Goal: Task Accomplishment & Management: Complete application form

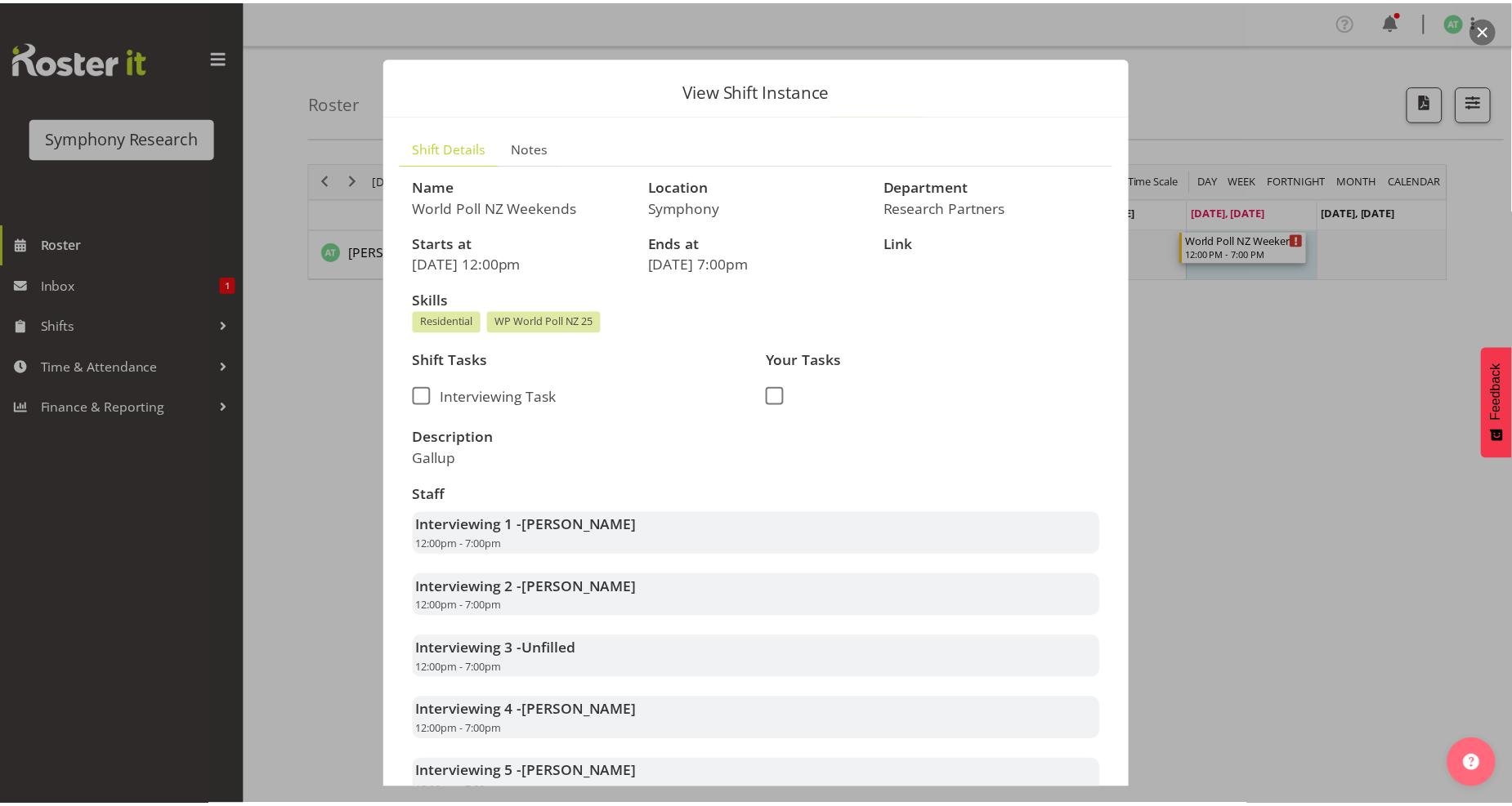
scroll to position [469, 0]
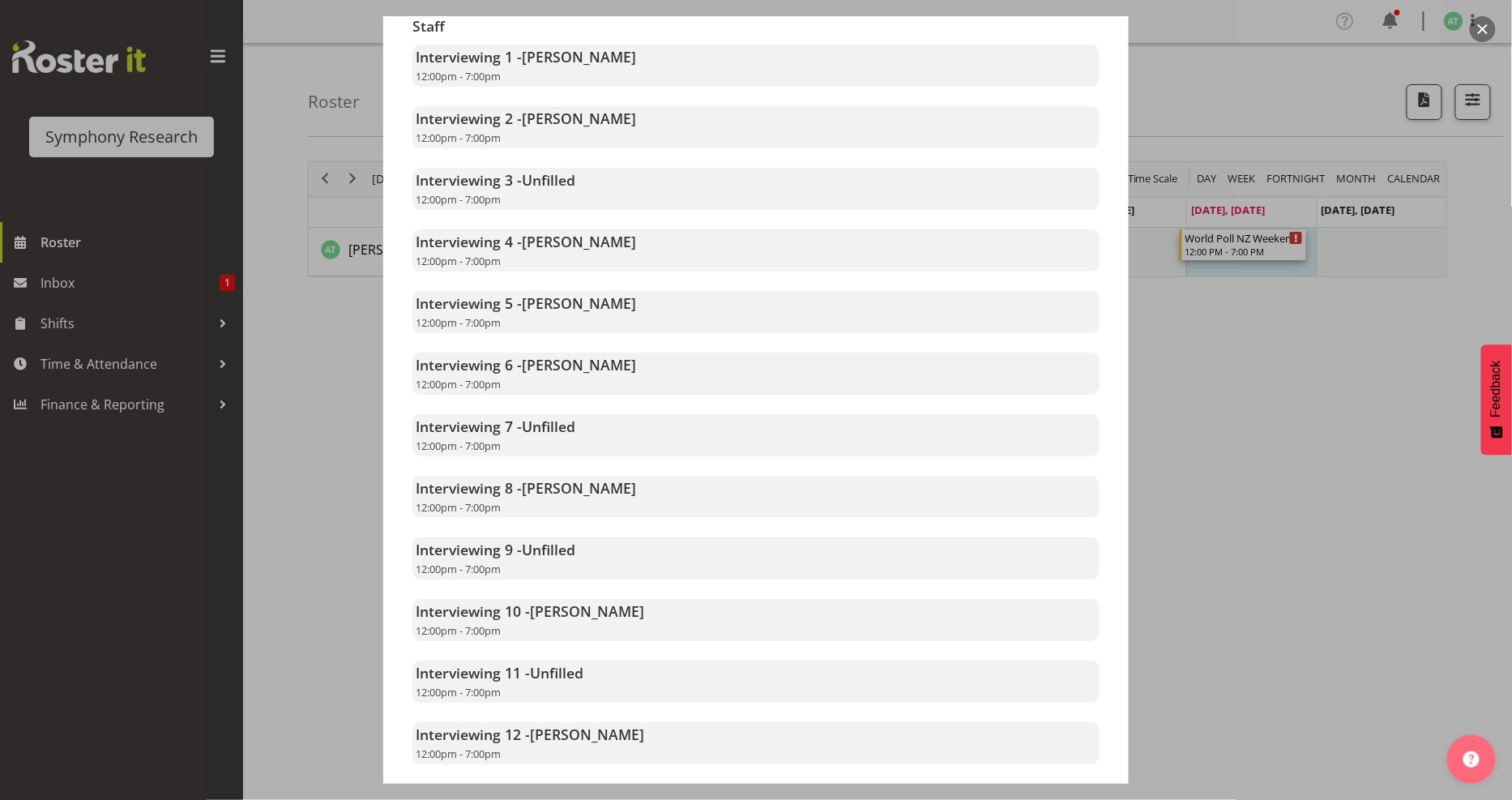
click at [147, 366] on div at bounding box center [756, 400] width 1512 height 800
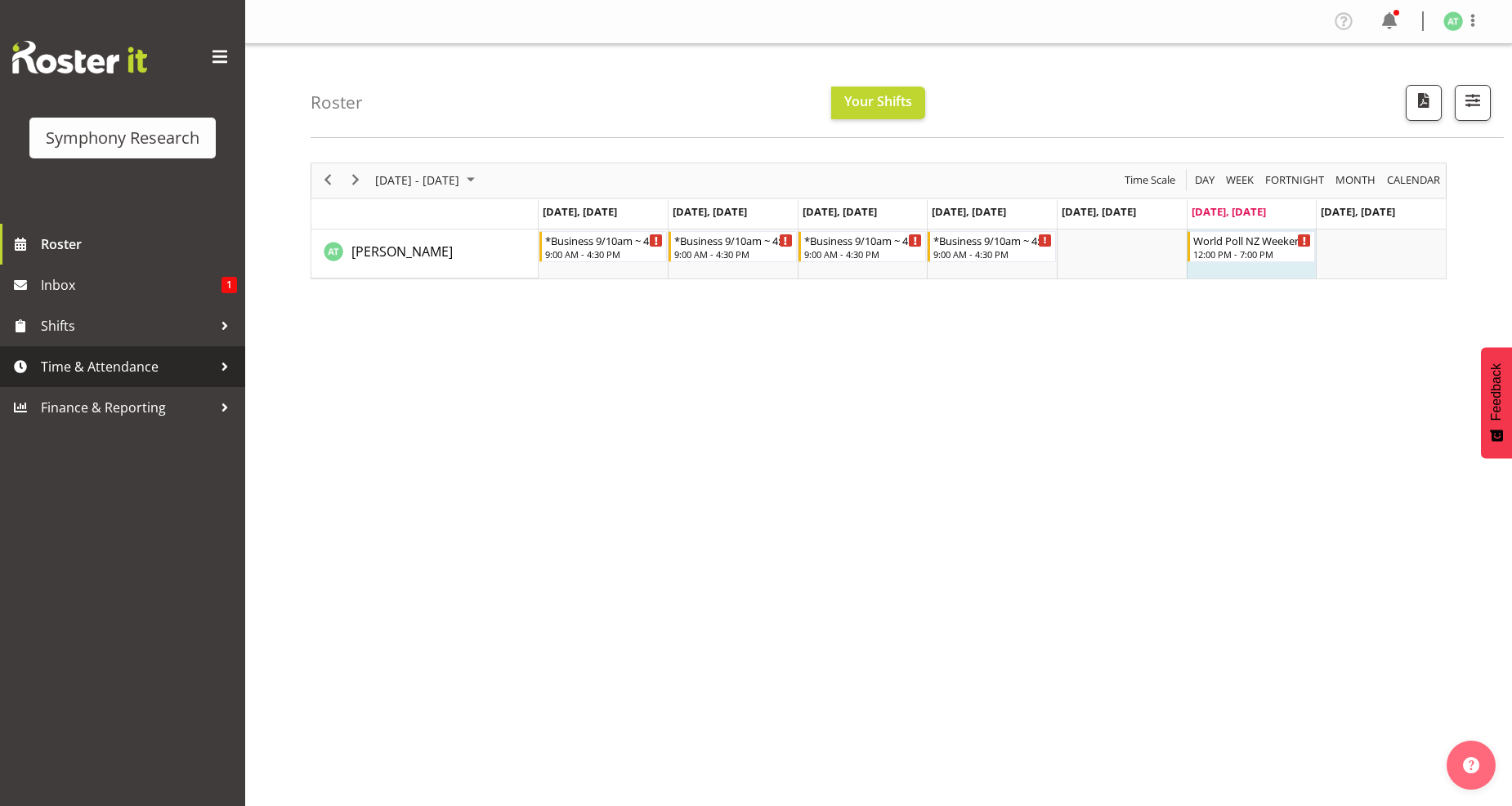
click at [122, 363] on span "Time & Attendance" at bounding box center [126, 366] width 172 height 25
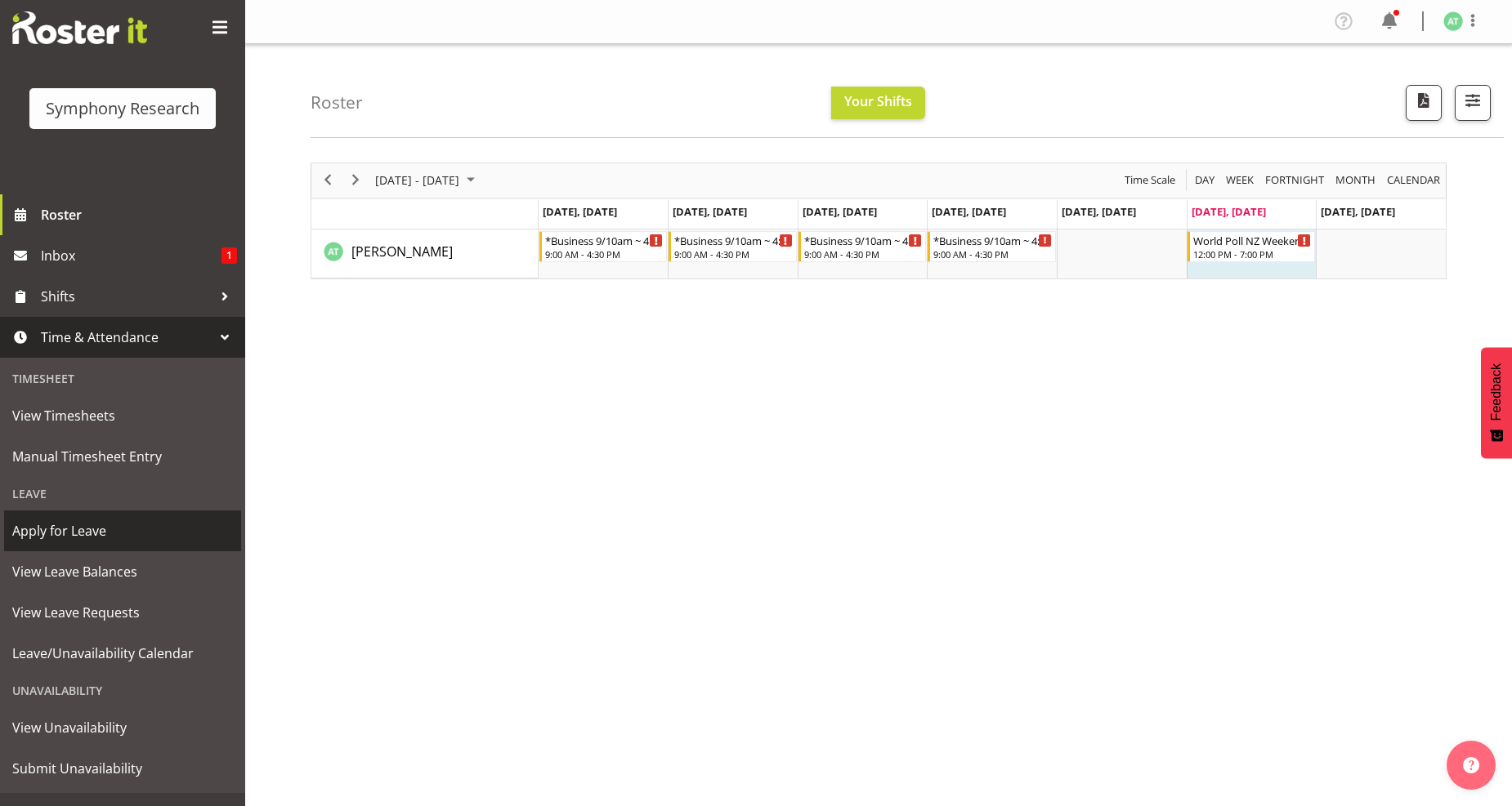
scroll to position [55, 0]
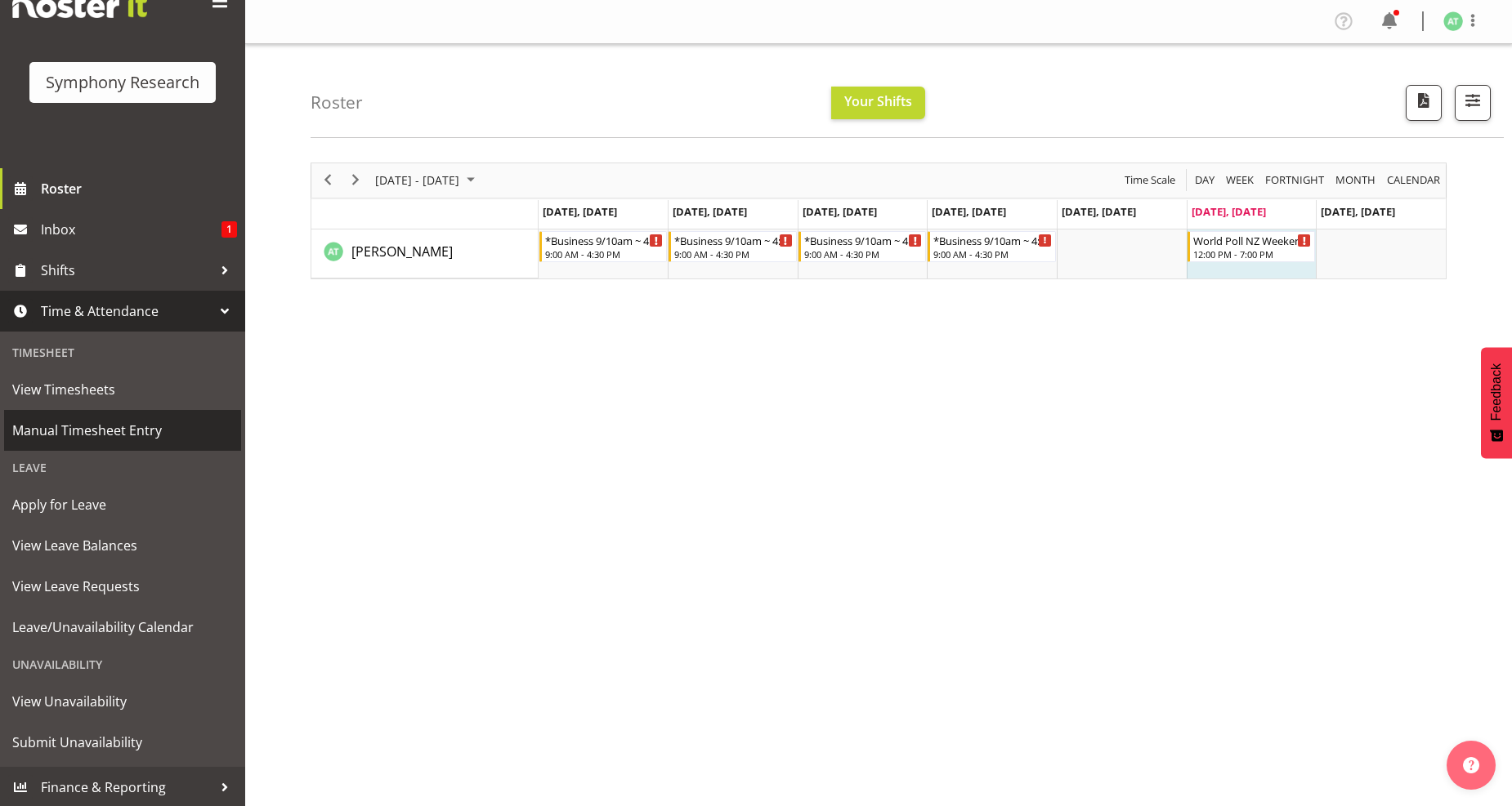
click at [119, 427] on span "Manual Timesheet Entry" at bounding box center [122, 430] width 221 height 25
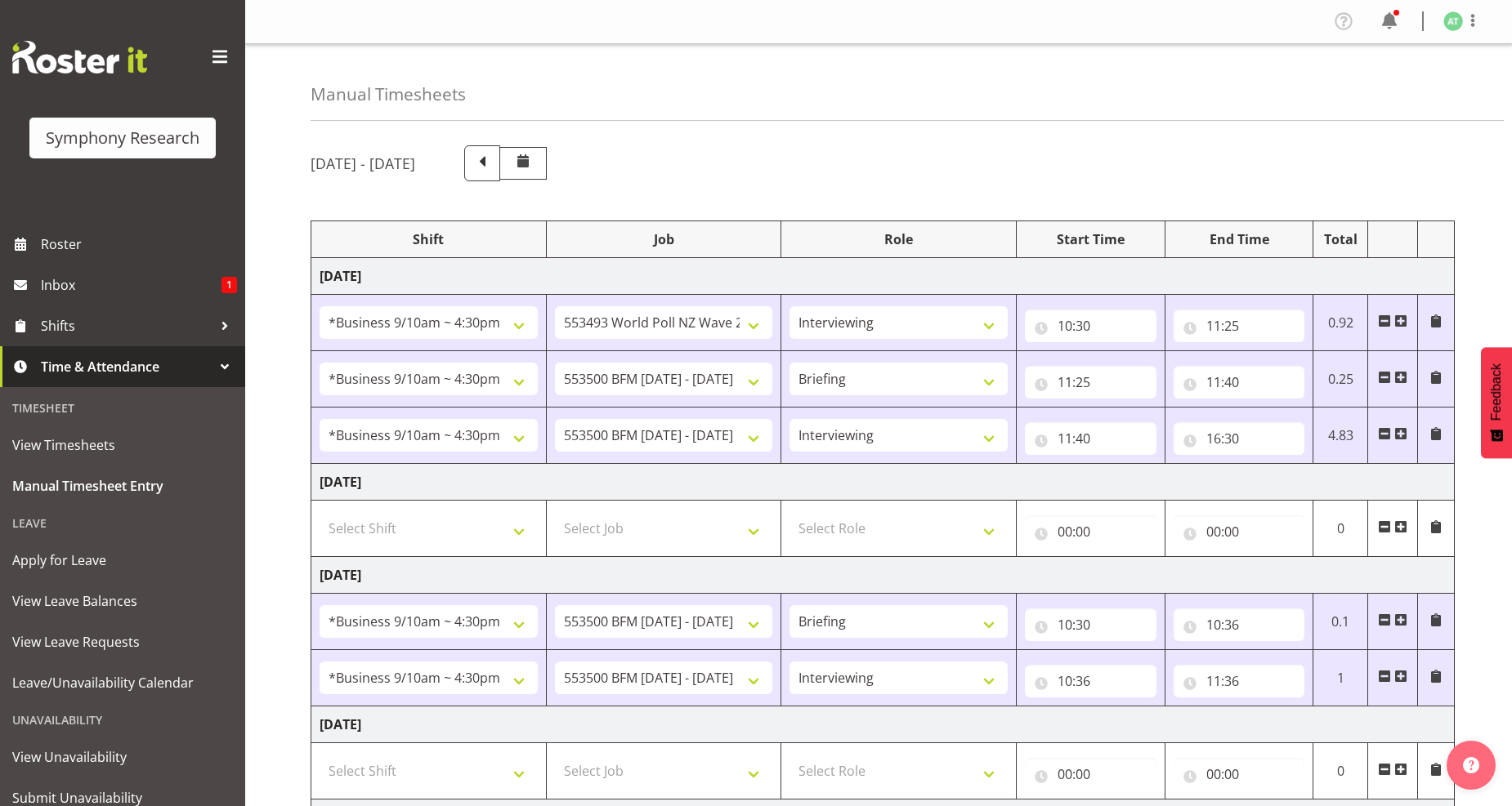
select select "26078"
select select "10527"
select select "47"
select select "26078"
select select "10242"
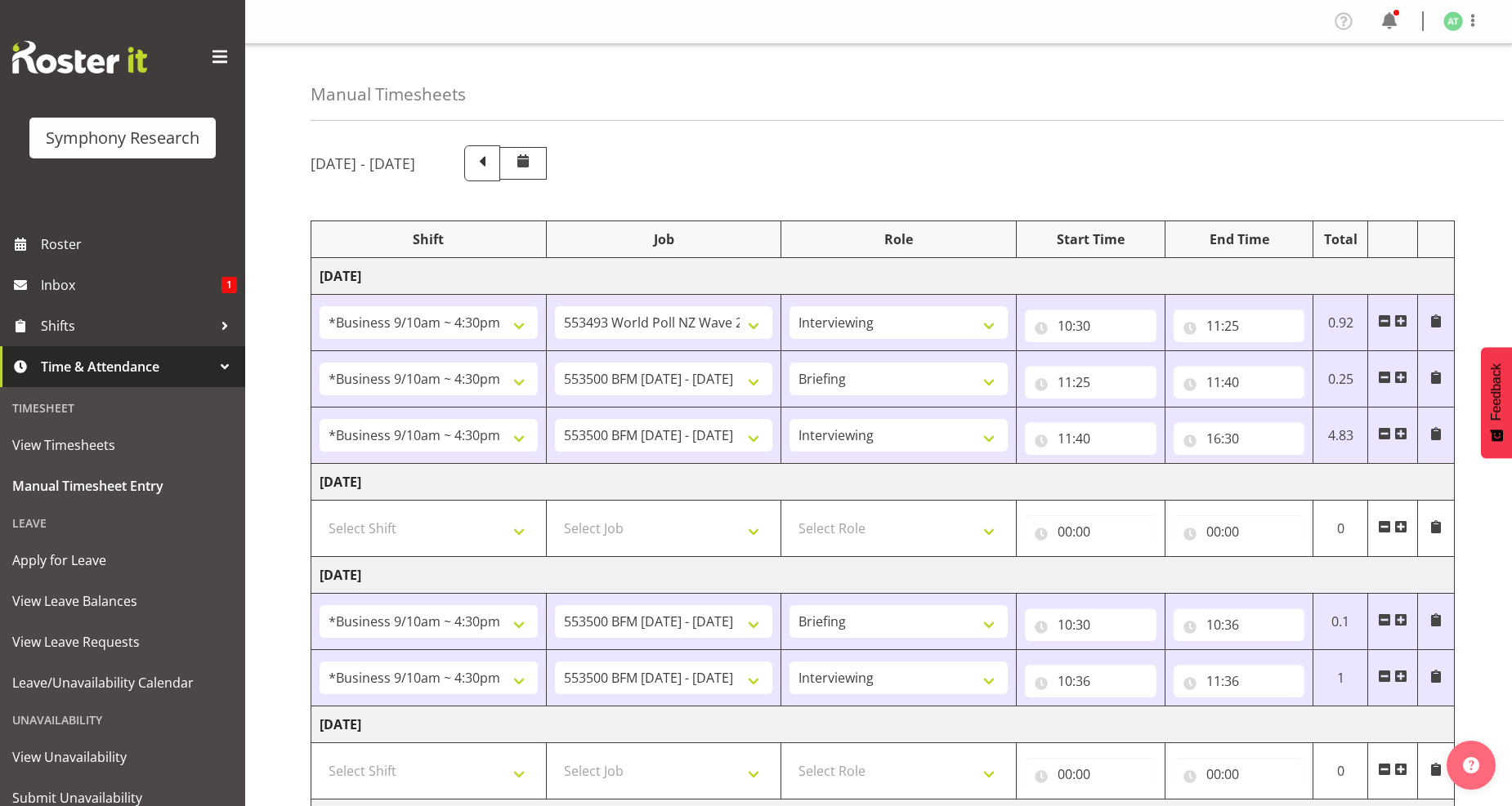
select select "26078"
select select "10242"
select select "47"
select select "26078"
select select "10242"
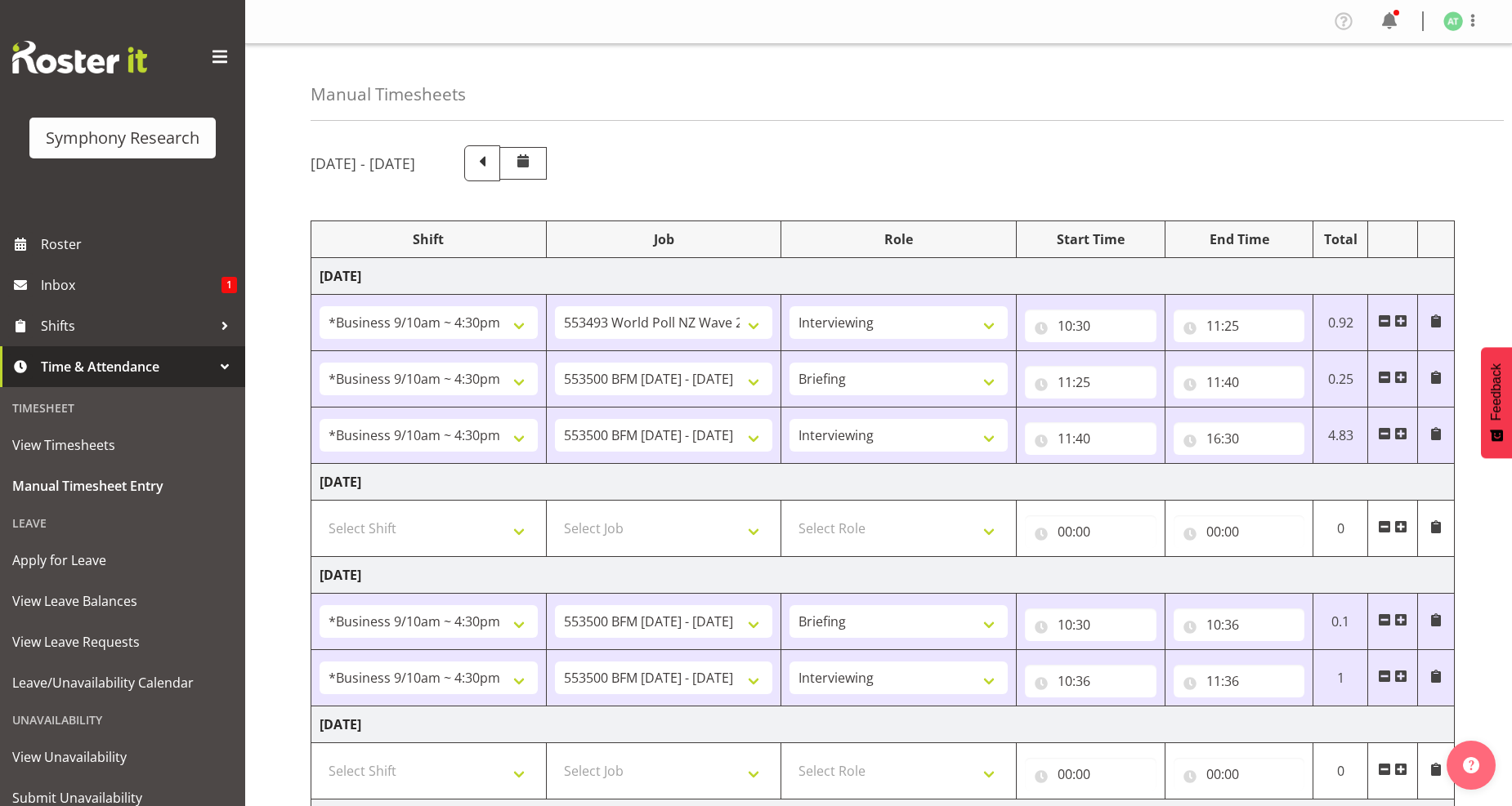
select select "26078"
select select "10242"
select select "47"
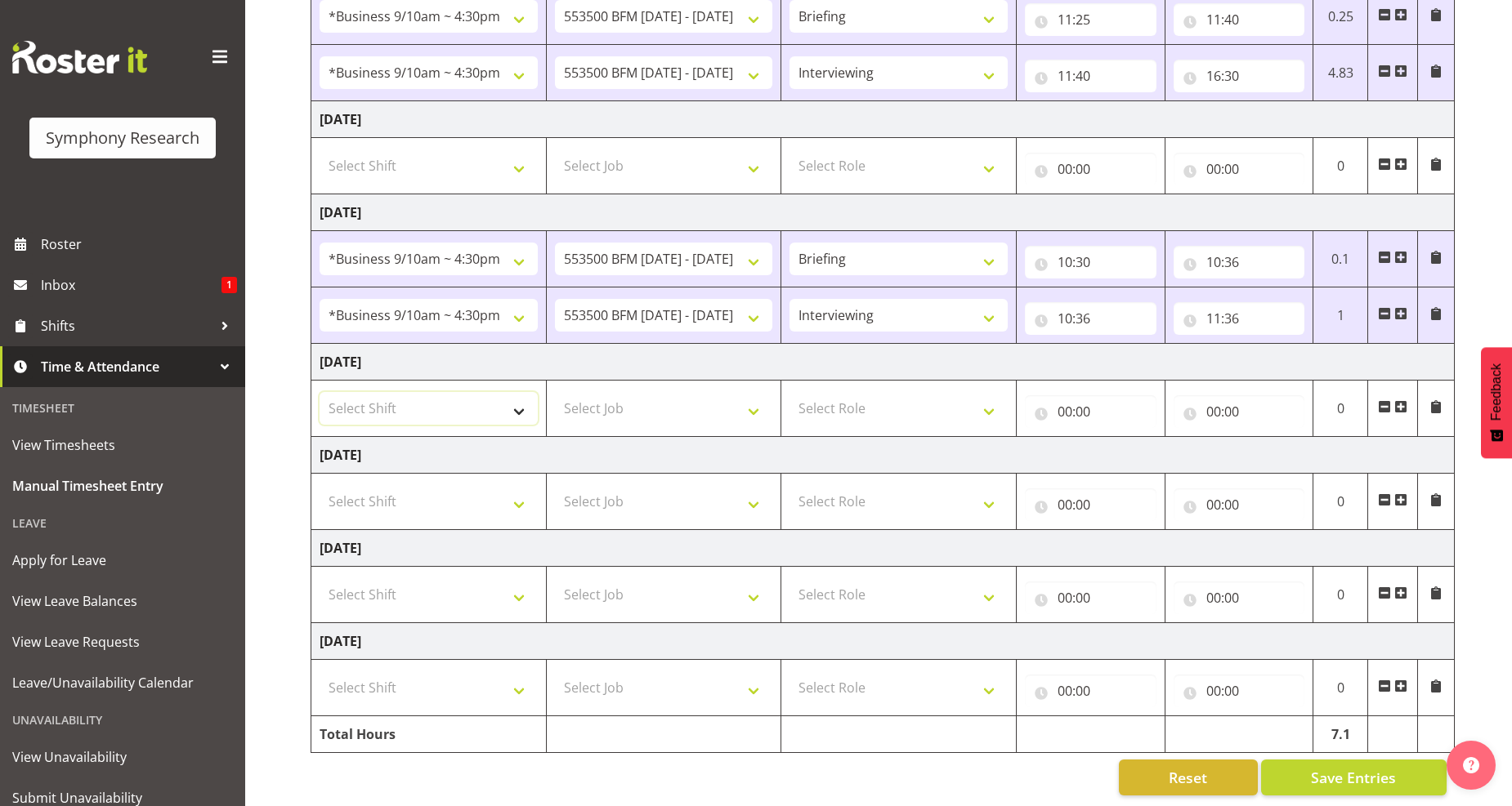
click at [513, 411] on select "Select Shift !!Weekend Residential (Roster IT Shift Label) *Business 9/10am ~ 4…" at bounding box center [428, 408] width 218 height 33
select select "26078"
click at [320, 393] on select "Select Shift !!Weekend Residential (Roster IT Shift Label) *Business 9/10am ~ 4…" at bounding box center [428, 408] width 218 height 33
click at [753, 413] on select "Select Job 550060 IF Admin 553492 World Poll Aus Wave 2 Main 2025 553493 World …" at bounding box center [663, 408] width 218 height 33
select select "10242"
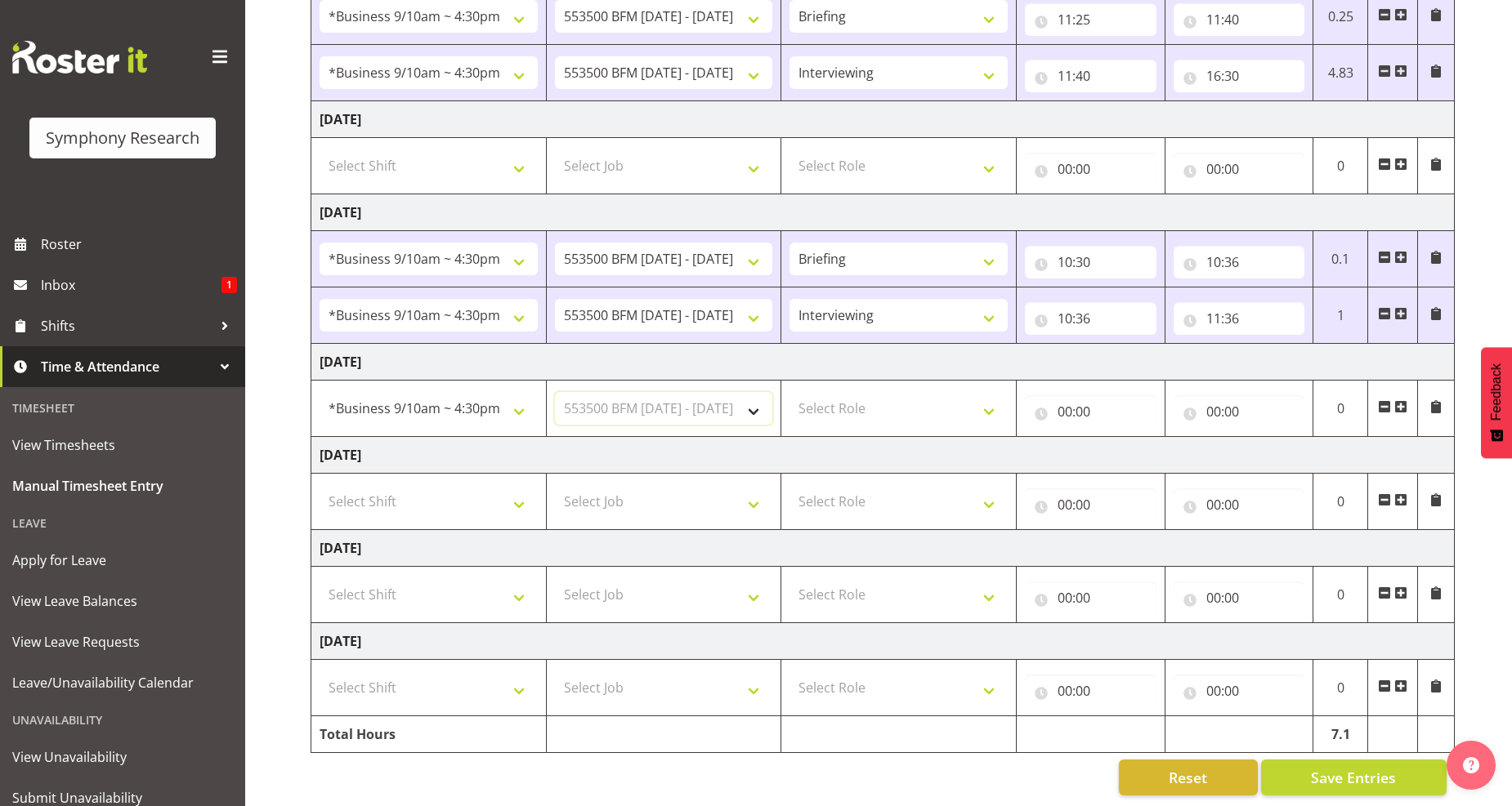
click at [555, 393] on select "Select Job 550060 IF Admin 553492 World Poll Aus Wave 2 Main 2025 553493 World …" at bounding box center [663, 408] width 218 height 33
click at [990, 413] on select "Select Role Briefing Interviewing" at bounding box center [898, 408] width 218 height 33
select select "297"
click at [790, 393] on select "Select Role Briefing Interviewing" at bounding box center [898, 408] width 218 height 33
click at [1077, 412] on input "00:00" at bounding box center [1091, 411] width 131 height 33
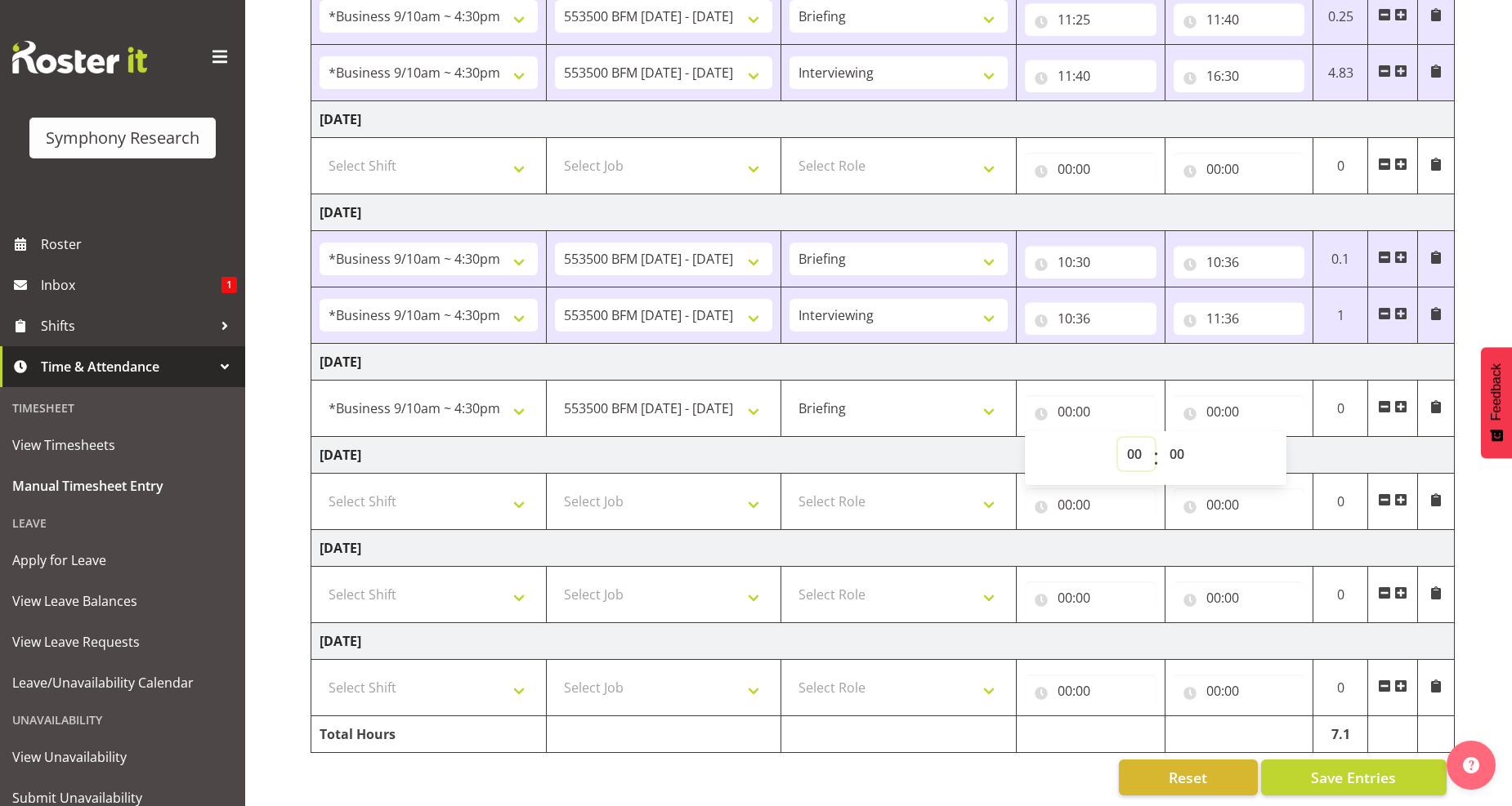
drag, startPoint x: 1138, startPoint y: 460, endPoint x: 1133, endPoint y: 445, distance: 15.8
click at [1138, 460] on select "00 01 02 03 04 05 06 07 08 09 10 11 12 13 14 15 16 17 18 19 20 21 22 23" at bounding box center [1136, 454] width 37 height 33
select select "10"
click at [1118, 439] on select "00 01 02 03 04 05 06 07 08 09 10 11 12 13 14 15 16 17 18 19 20 21 22 23" at bounding box center [1136, 454] width 37 height 33
type input "10:00"
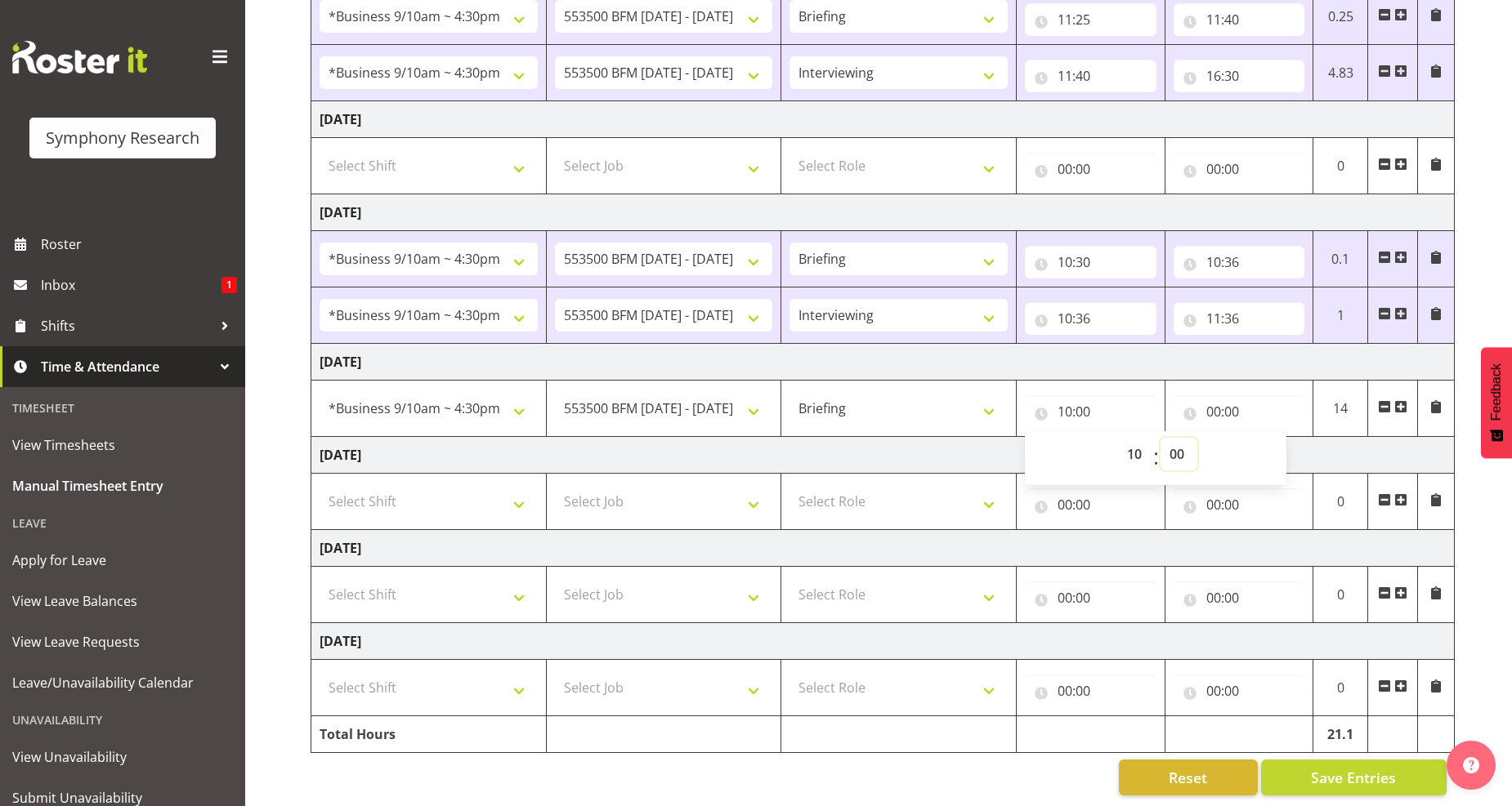
click at [1181, 461] on select "00 01 02 03 04 05 06 07 08 09 10 11 12 13 14 15 16 17 18 19 20 21 22 23 24 25 2…" at bounding box center [1178, 454] width 37 height 33
select select "30"
click at [1161, 439] on select "00 01 02 03 04 05 06 07 08 09 10 11 12 13 14 15 16 17 18 19 20 21 22 23 24 25 2…" at bounding box center [1178, 454] width 37 height 33
type input "10:30"
click at [1219, 411] on input "00:00" at bounding box center [1239, 411] width 131 height 33
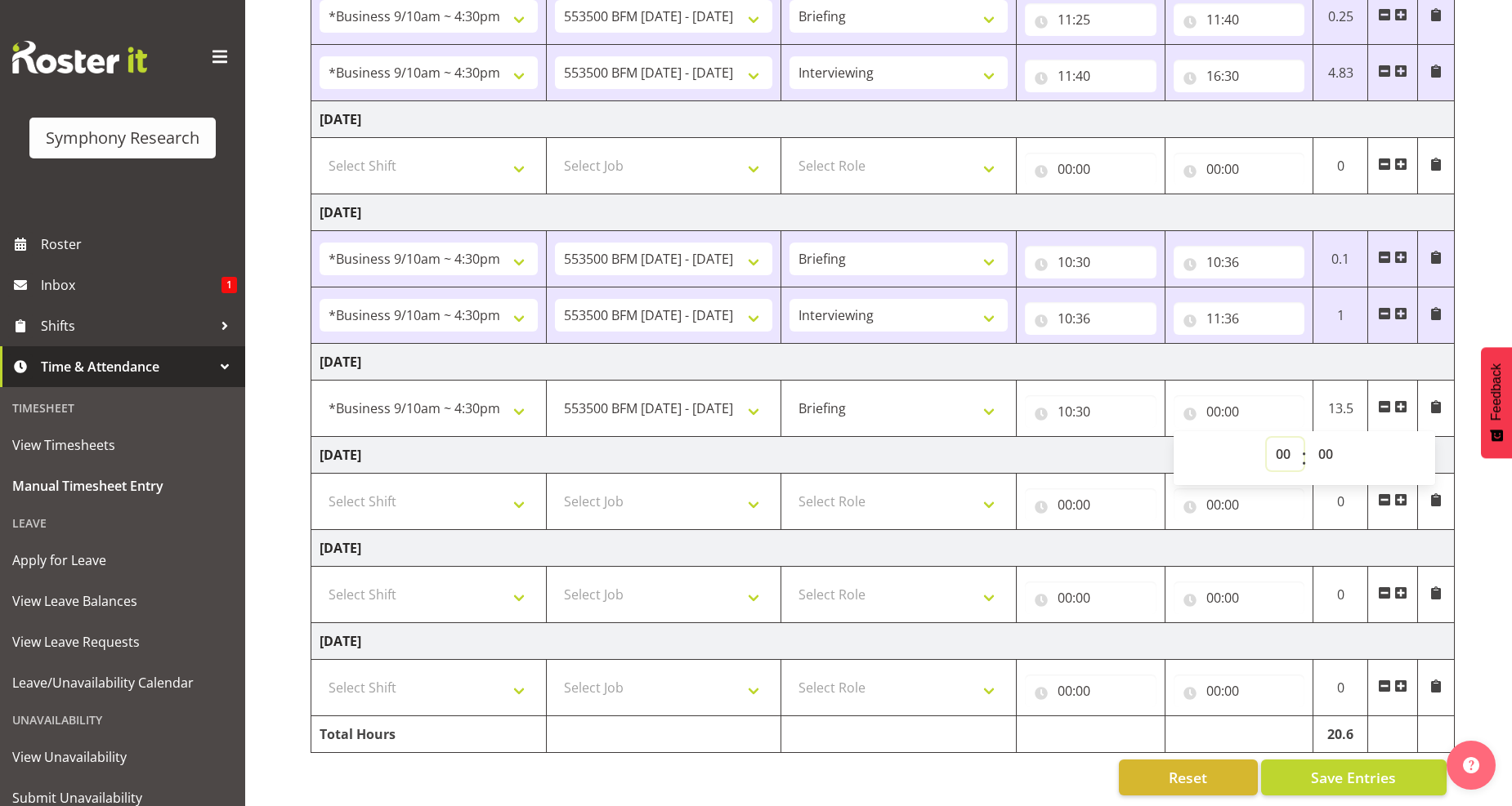
drag, startPoint x: 1284, startPoint y: 462, endPoint x: 1277, endPoint y: 455, distance: 9.9
click at [1282, 462] on select "00 01 02 03 04 05 06 07 08 09 10 11 12 13 14 15 16 17 18 19 20 21 22 23" at bounding box center [1285, 454] width 37 height 33
select select "10"
click at [1267, 439] on select "00 01 02 03 04 05 06 07 08 09 10 11 12 13 14 15 16 17 18 19 20 21 22 23" at bounding box center [1285, 454] width 37 height 33
type input "10:00"
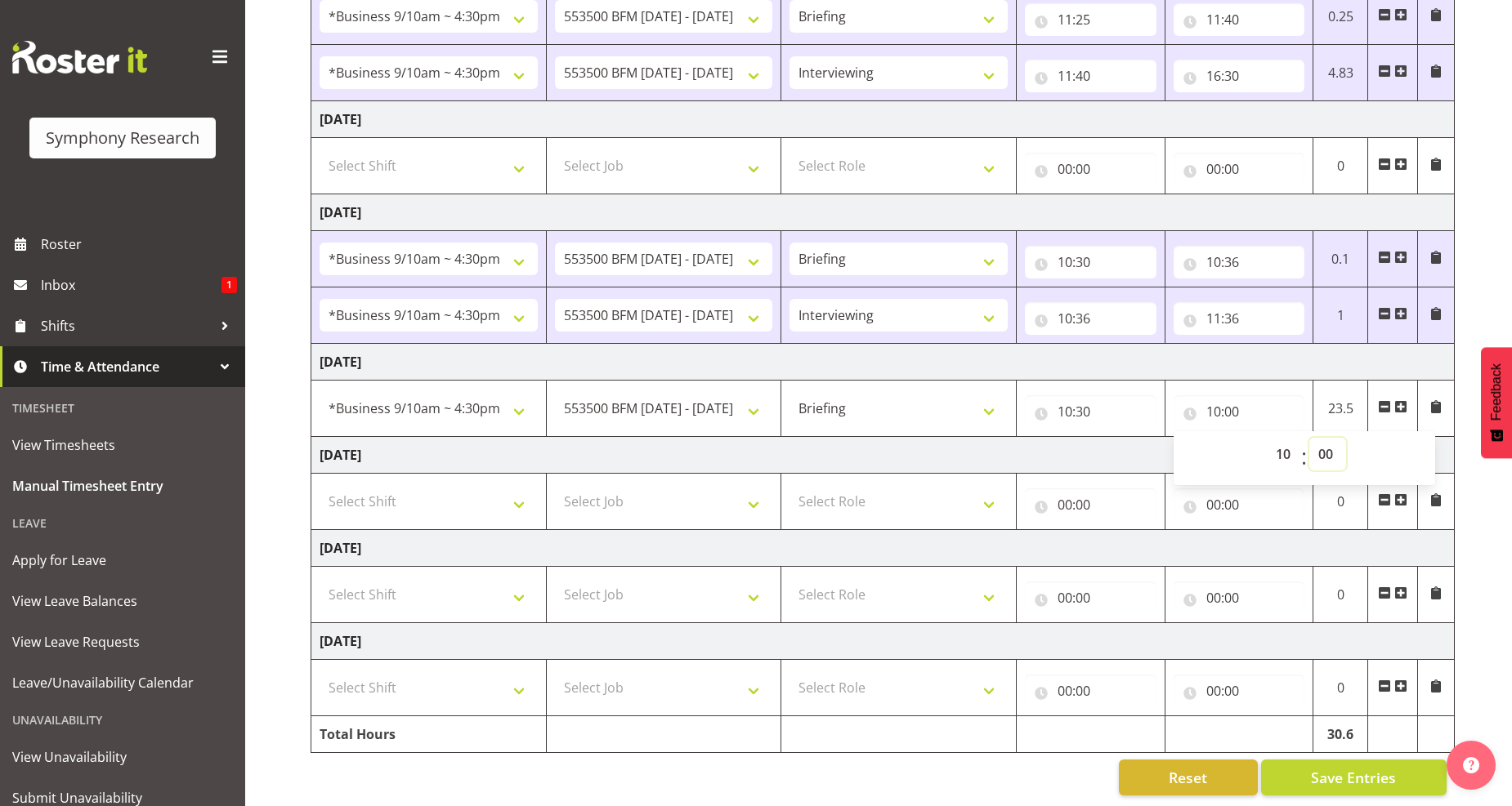
drag, startPoint x: 1324, startPoint y: 459, endPoint x: 1322, endPoint y: 440, distance: 19.1
click at [1324, 455] on select "00 01 02 03 04 05 06 07 08 09 10 11 12 13 14 15 16 17 18 19 20 21 22 23 24 25 2…" at bounding box center [1327, 454] width 37 height 33
select select "35"
click at [1310, 439] on select "00 01 02 03 04 05 06 07 08 09 10 11 12 13 14 15 16 17 18 19 20 21 22 23 24 25 2…" at bounding box center [1327, 454] width 37 height 33
type input "10:35"
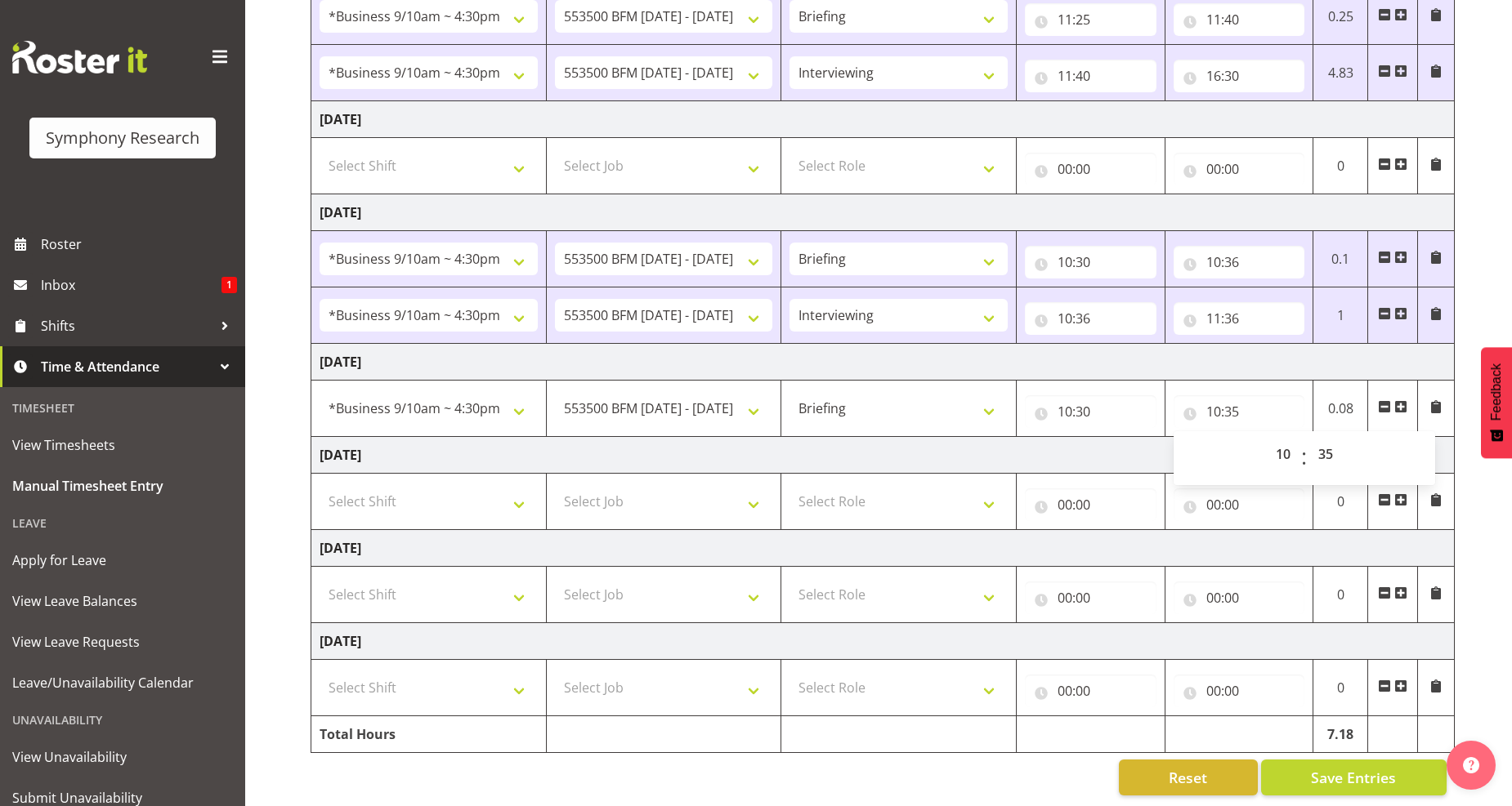
click at [1406, 406] on span at bounding box center [1400, 406] width 13 height 13
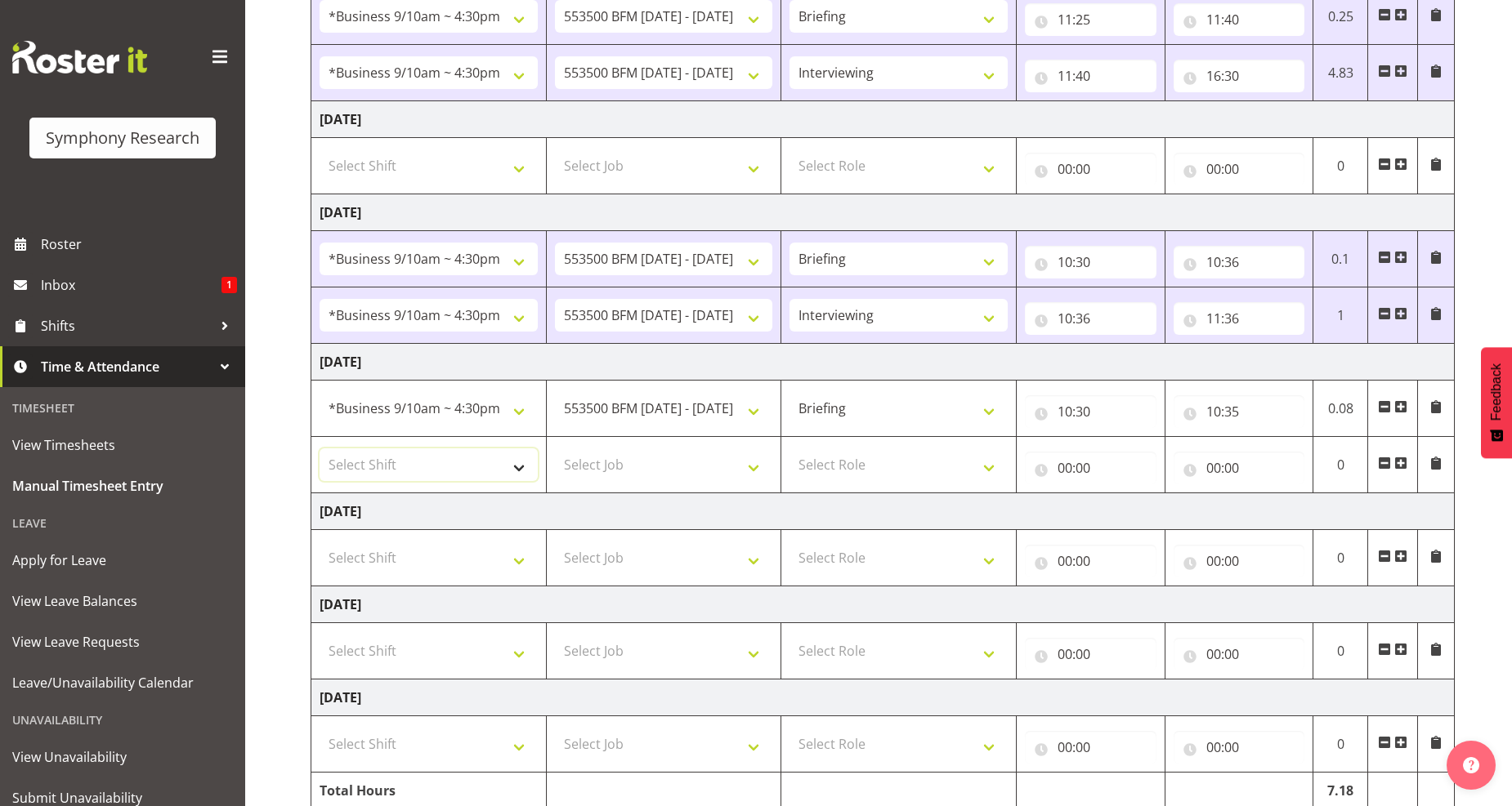
click at [511, 471] on select "Select Shift !!Weekend Residential (Roster IT Shift Label) *Business 9/10am ~ 4…" at bounding box center [428, 465] width 218 height 33
select select "26078"
click at [320, 449] on select "Select Shift !!Weekend Residential (Roster IT Shift Label) *Business 9/10am ~ 4…" at bounding box center [428, 465] width 218 height 33
click at [757, 472] on select "Select Job 550060 IF Admin 553492 World Poll Aus Wave 2 Main 2025 553493 World …" at bounding box center [663, 465] width 218 height 33
select select "10242"
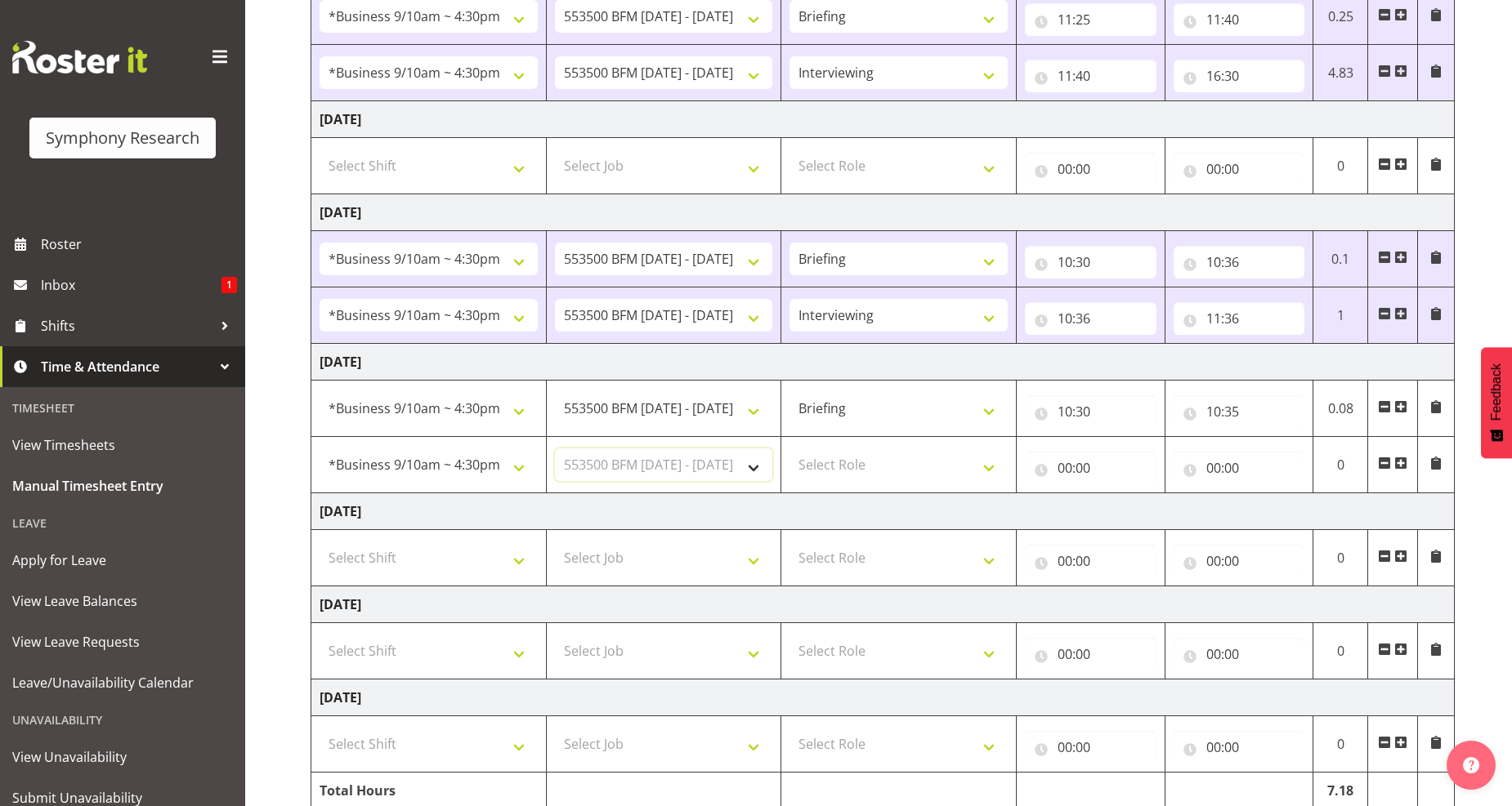
click at [555, 449] on select "Select Job 550060 IF Admin 553492 World Poll Aus Wave 2 Main 2025 553493 World …" at bounding box center [663, 465] width 218 height 33
drag, startPoint x: 997, startPoint y: 470, endPoint x: 981, endPoint y: 477, distance: 17.5
click at [997, 470] on select "Select Role Briefing Interviewing" at bounding box center [898, 465] width 218 height 33
select select "47"
click at [790, 449] on select "Select Role Briefing Interviewing" at bounding box center [898, 465] width 218 height 33
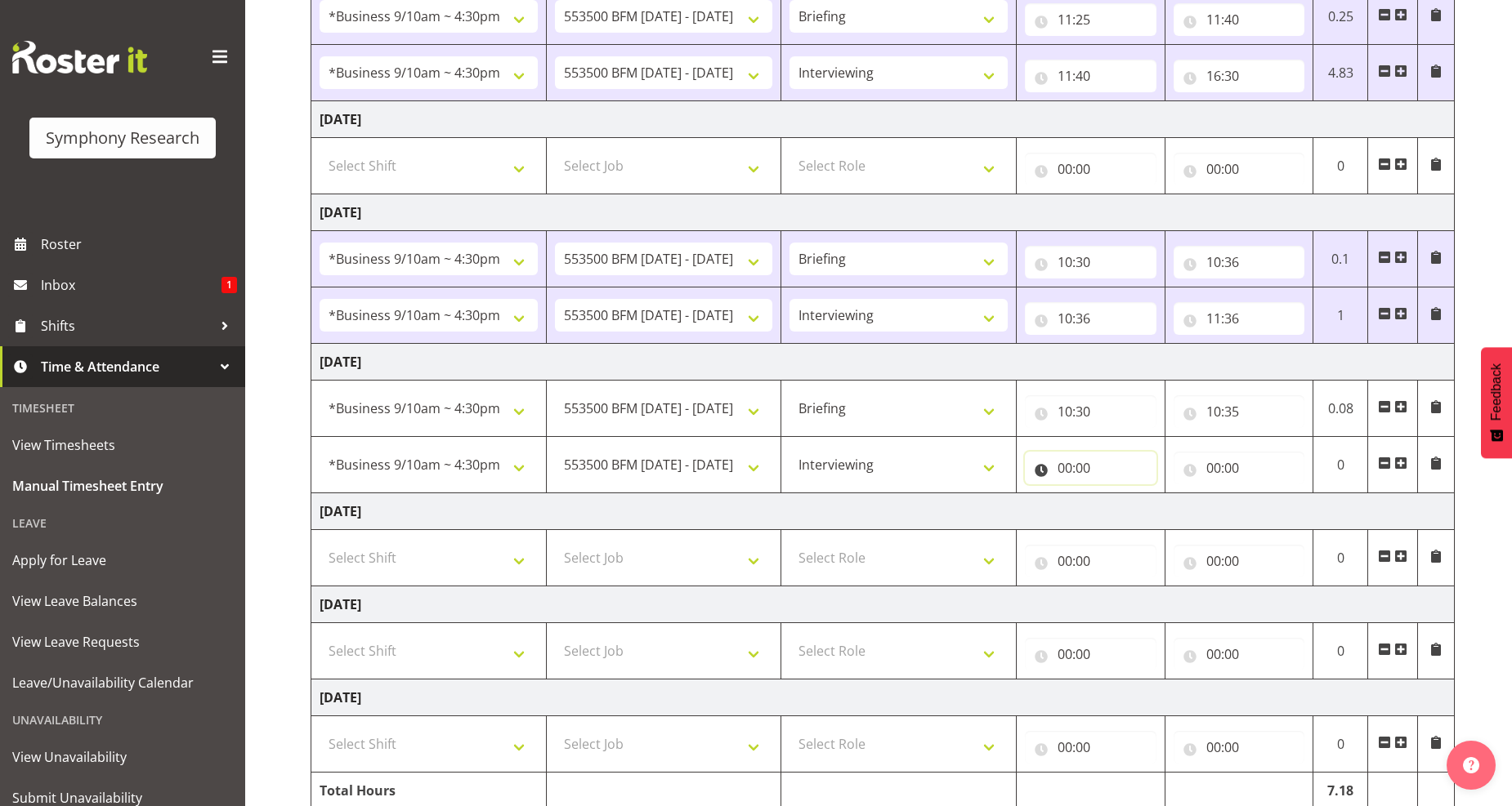
drag, startPoint x: 1090, startPoint y: 469, endPoint x: 1088, endPoint y: 476, distance: 7.3
click at [1087, 469] on input "00:00" at bounding box center [1091, 468] width 131 height 33
drag, startPoint x: 1138, startPoint y: 509, endPoint x: 1137, endPoint y: 498, distance: 11.0
click at [1139, 507] on select "00 01 02 03 04 05 06 07 08 09 10 11 12 13 14 15 16 17 18 19 20 21 22 23" at bounding box center [1136, 510] width 37 height 33
select select "10"
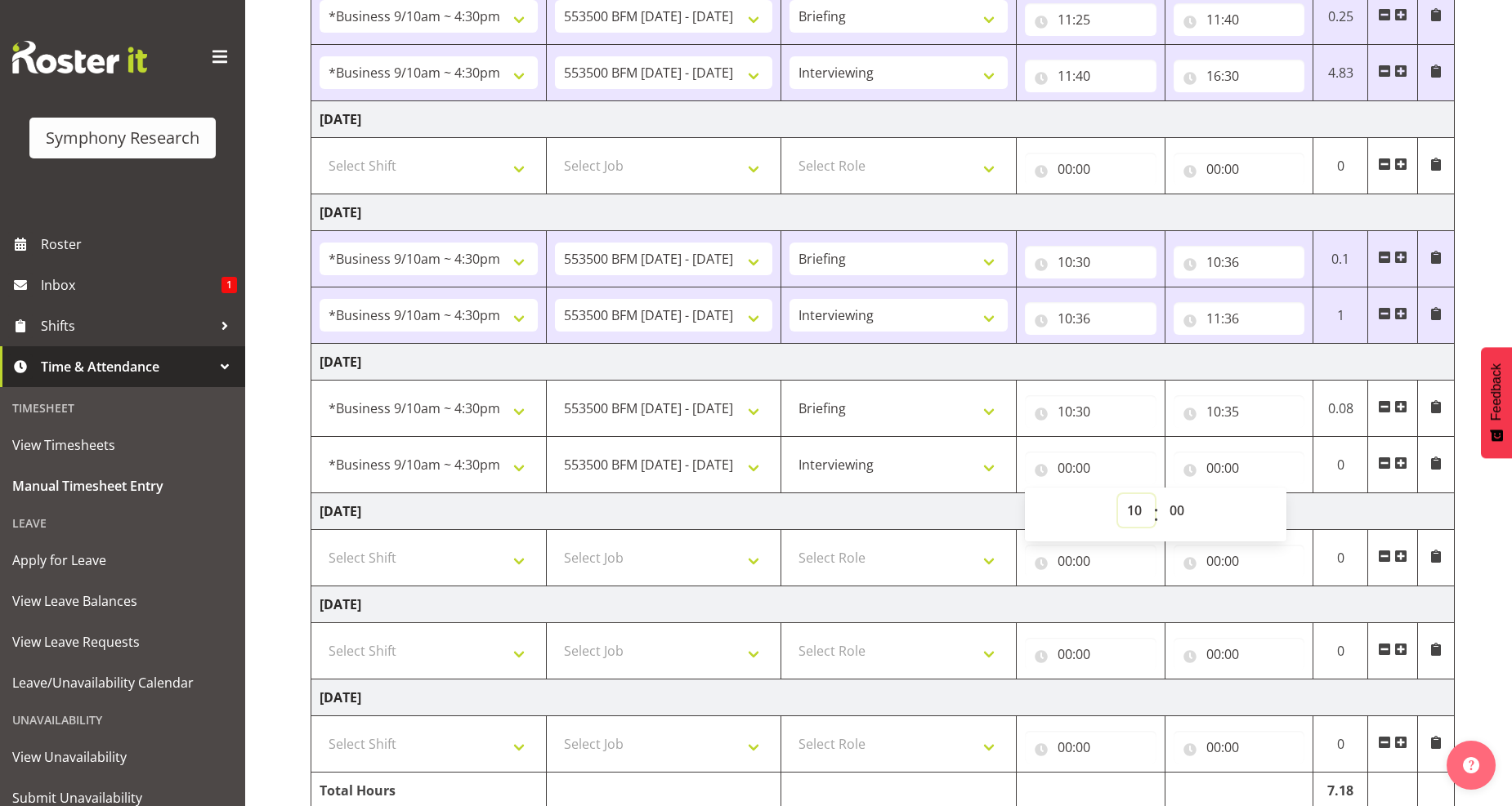
click at [1118, 495] on select "00 01 02 03 04 05 06 07 08 09 10 11 12 13 14 15 16 17 18 19 20 21 22 23" at bounding box center [1136, 510] width 37 height 33
type input "10:00"
click at [1172, 515] on select "00 01 02 03 04 05 06 07 08 09 10 11 12 13 14 15 16 17 18 19 20 21 22 23 24 25 2…" at bounding box center [1178, 510] width 37 height 33
select select "35"
click at [1161, 495] on select "00 01 02 03 04 05 06 07 08 09 10 11 12 13 14 15 16 17 18 19 20 21 22 23 24 25 2…" at bounding box center [1178, 510] width 37 height 33
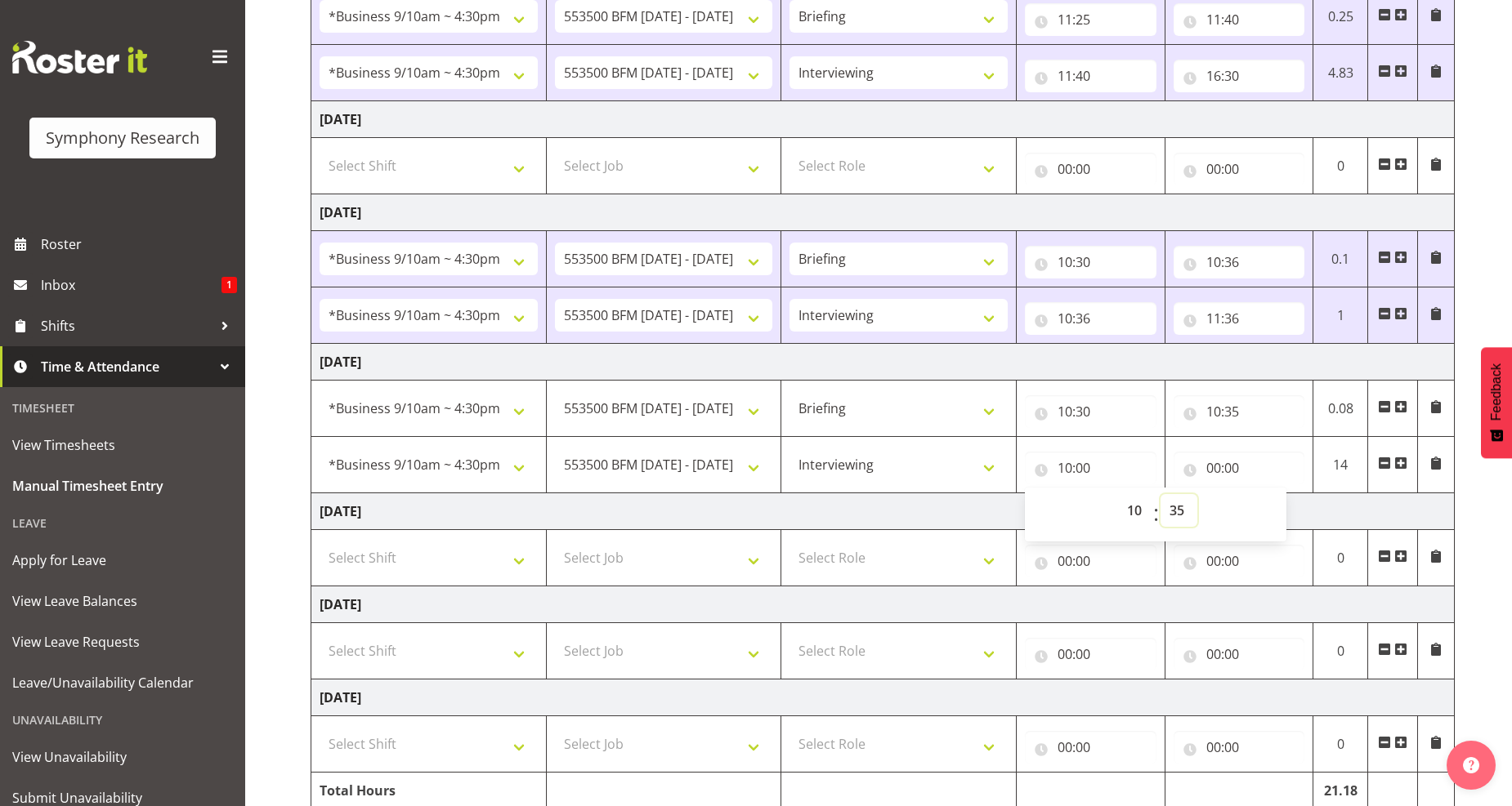
type input "10:35"
click at [1223, 469] on input "00:00" at bounding box center [1239, 468] width 131 height 33
click at [1284, 518] on select "00 01 02 03 04 05 06 07 08 09 10 11 12 13 14 15 16 17 18 19 20 21 22 23" at bounding box center [1285, 510] width 37 height 33
select select "16"
click at [1267, 495] on select "00 01 02 03 04 05 06 07 08 09 10 11 12 13 14 15 16 17 18 19 20 21 22 23" at bounding box center [1285, 510] width 37 height 33
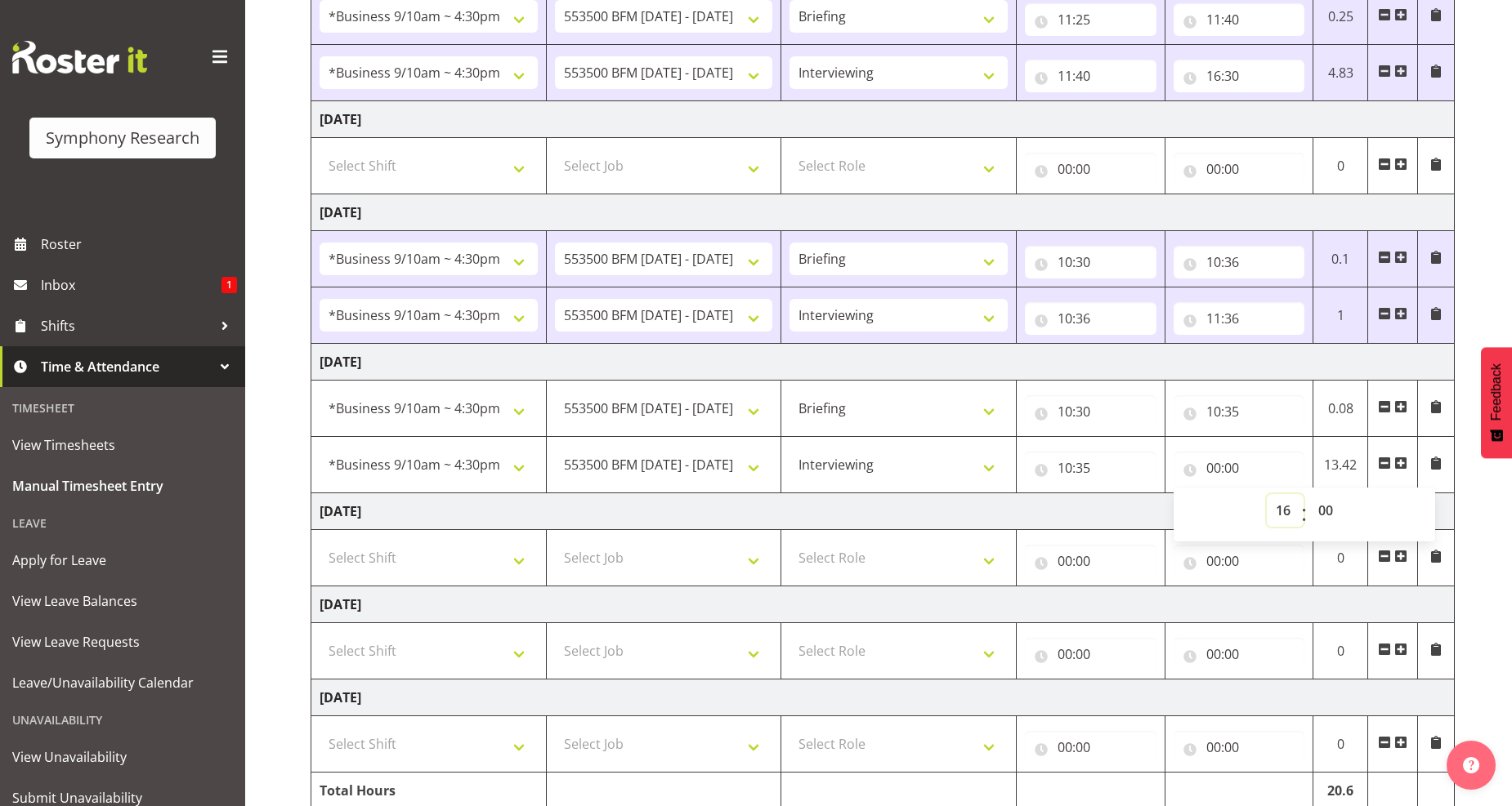
type input "16:00"
click at [1330, 517] on select "00 01 02 03 04 05 06 07 08 09 10 11 12 13 14 15 16 17 18 19 20 21 22 23 24 25 2…" at bounding box center [1327, 510] width 37 height 33
select select "30"
click at [1310, 495] on select "00 01 02 03 04 05 06 07 08 09 10 11 12 13 14 15 16 17 18 19 20 21 22 23 24 25 2…" at bounding box center [1327, 510] width 37 height 33
type input "16:30"
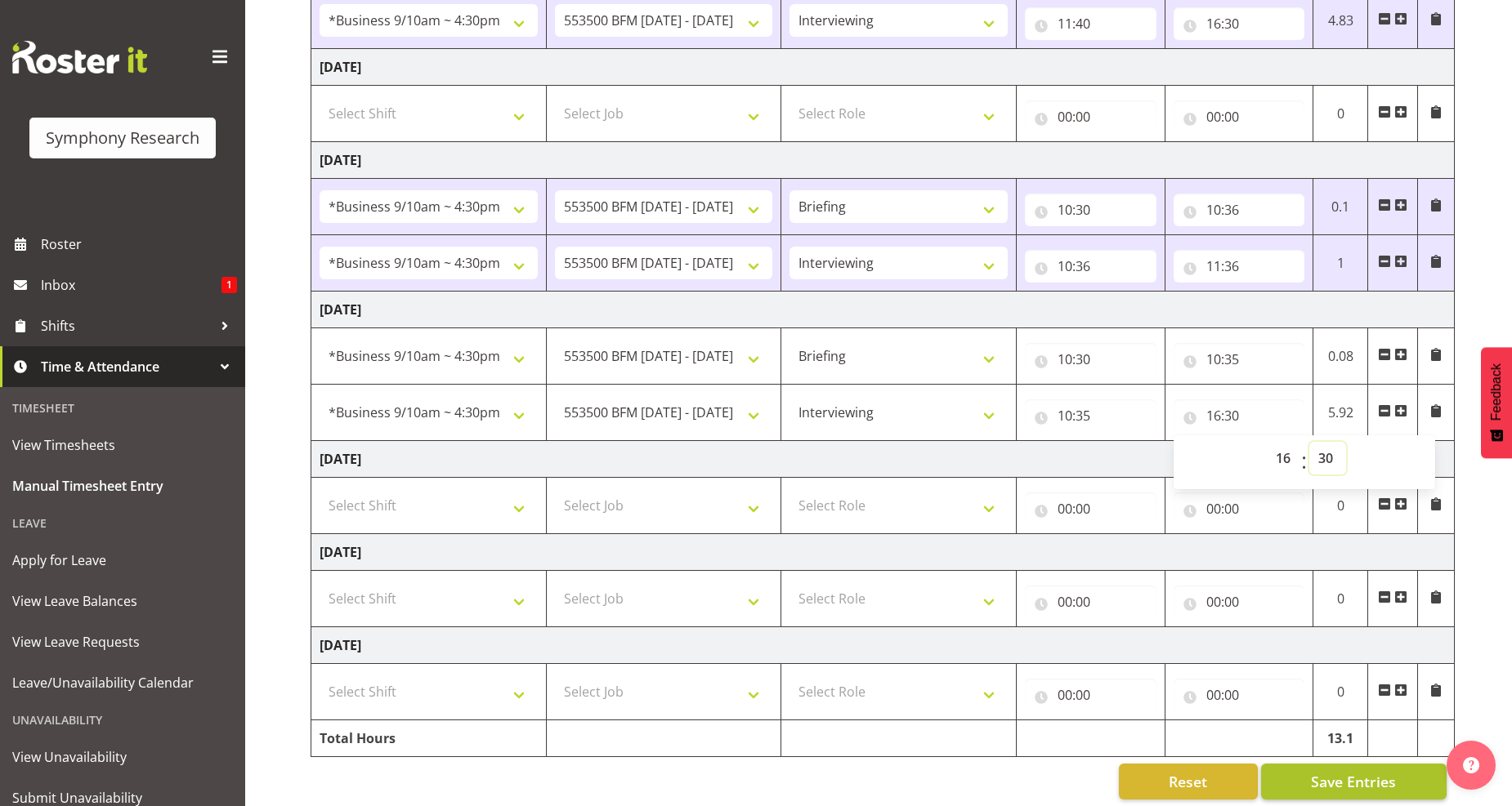
scroll to position [435, 0]
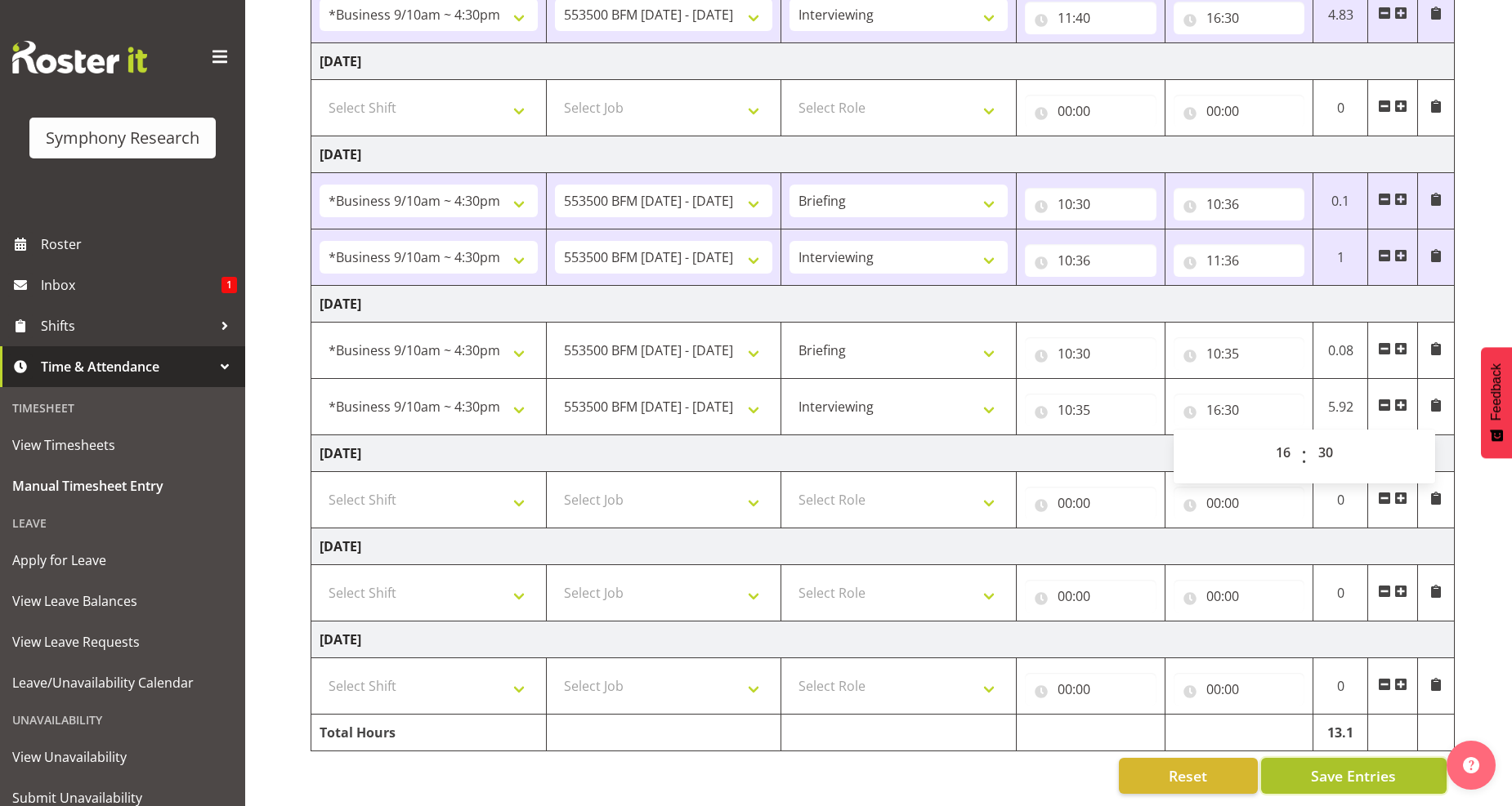
drag, startPoint x: 1350, startPoint y: 761, endPoint x: 1302, endPoint y: 750, distance: 49.2
click at [1349, 766] on span "Save Entries" at bounding box center [1353, 776] width 85 height 22
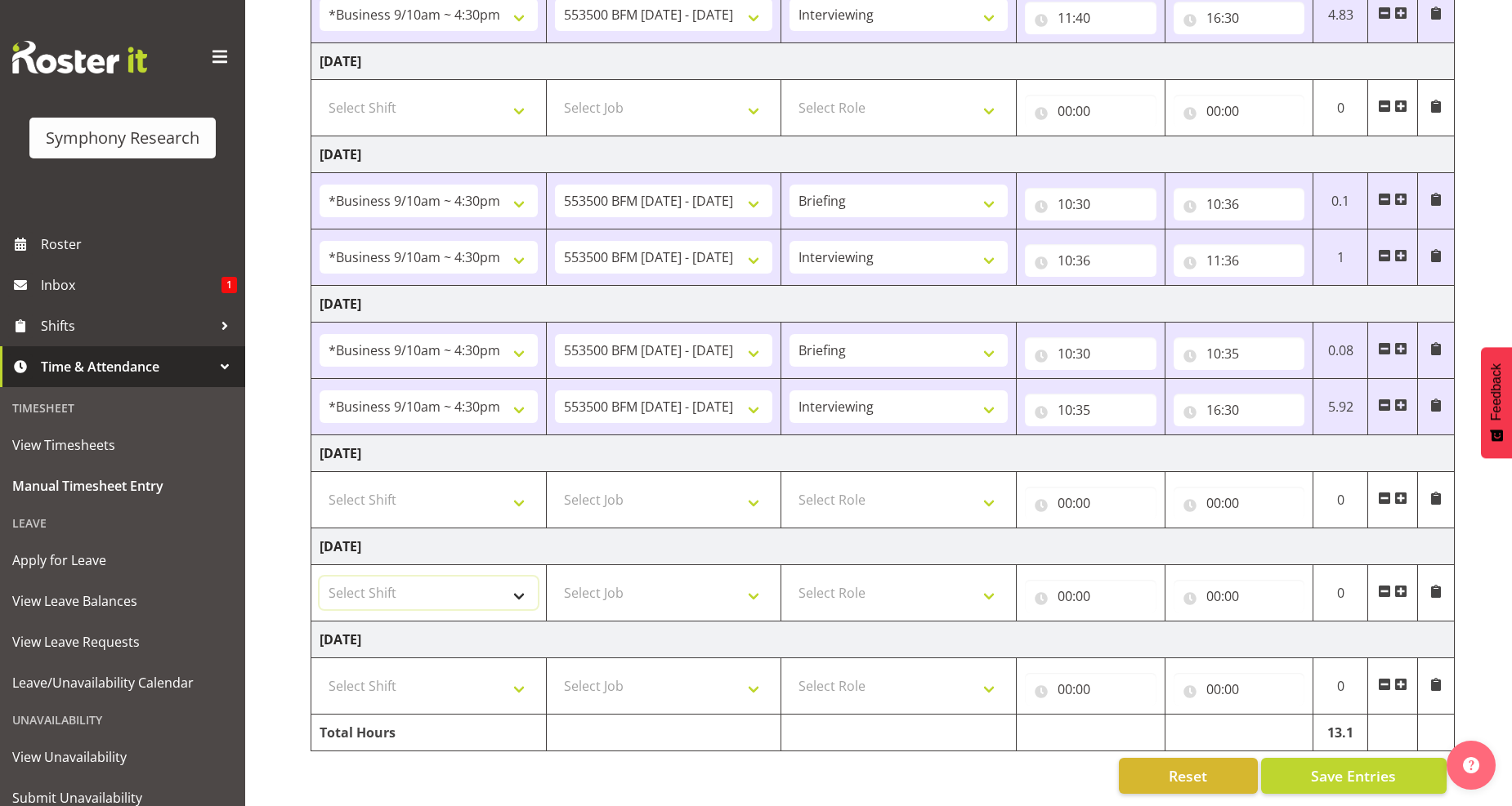
click at [516, 578] on select "Select Shift !!Weekend Residential (Roster IT Shift Label) *Business 9/10am ~ 4…" at bounding box center [428, 593] width 218 height 33
select select "41319"
click at [320, 577] on select "Select Shift !!Weekend Residential (Roster IT Shift Label) *Business 9/10am ~ 4…" at bounding box center [428, 593] width 218 height 33
drag, startPoint x: 757, startPoint y: 583, endPoint x: 725, endPoint y: 575, distance: 33.0
click at [757, 582] on select "Select Job 550060 IF Admin 553492 World Poll Aus Wave 2 Main 2025 553493 World …" at bounding box center [663, 593] width 218 height 33
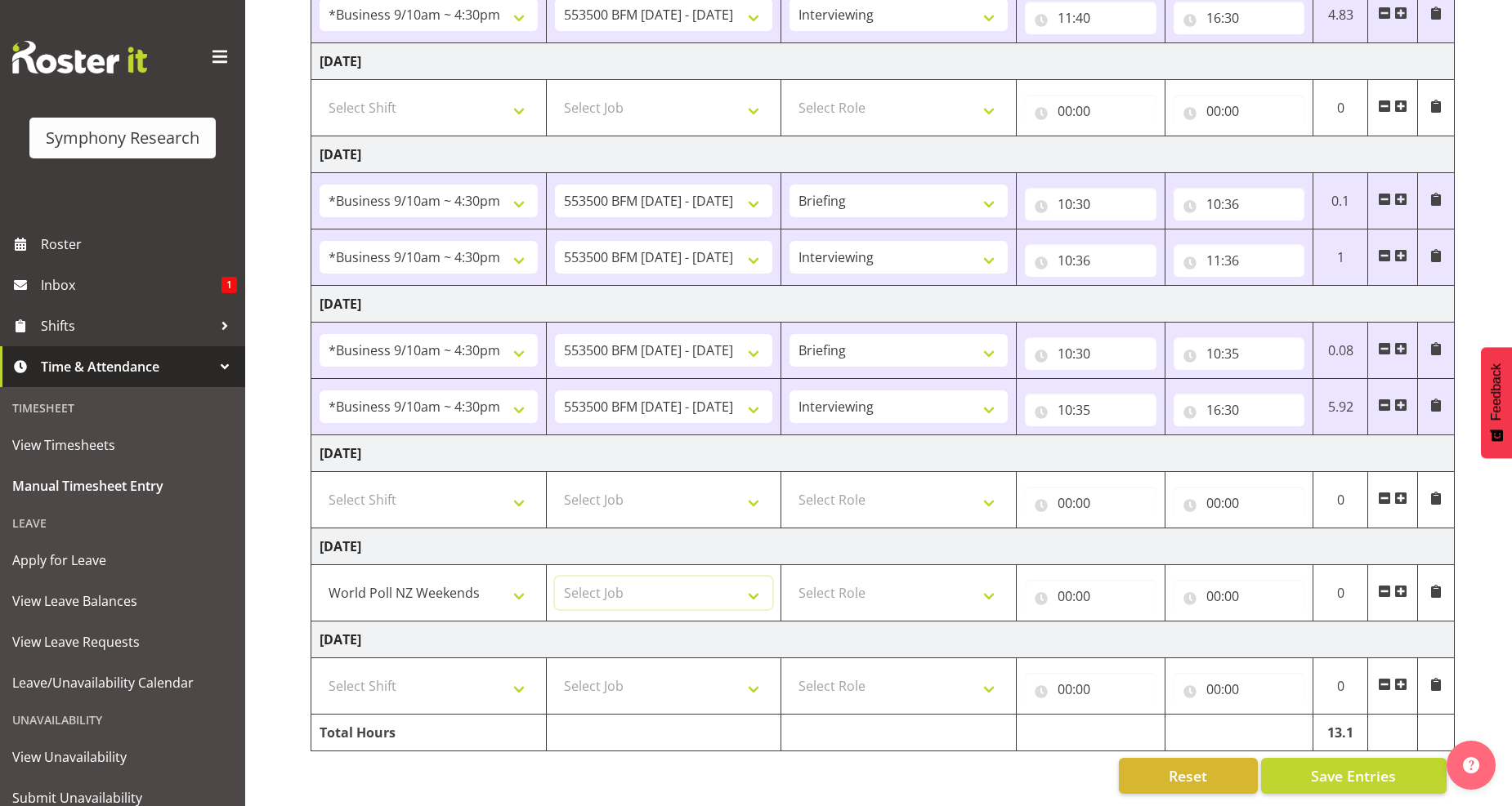
select select "10527"
click at [555, 577] on select "Select Job 550060 IF Admin 553492 World Poll Aus Wave 2 Main 2025 553493 World …" at bounding box center [663, 593] width 218 height 33
click at [992, 577] on select "Select Role Briefing Interviewing" at bounding box center [898, 593] width 218 height 33
select select "297"
click at [790, 577] on select "Select Role Briefing Interviewing" at bounding box center [898, 593] width 218 height 33
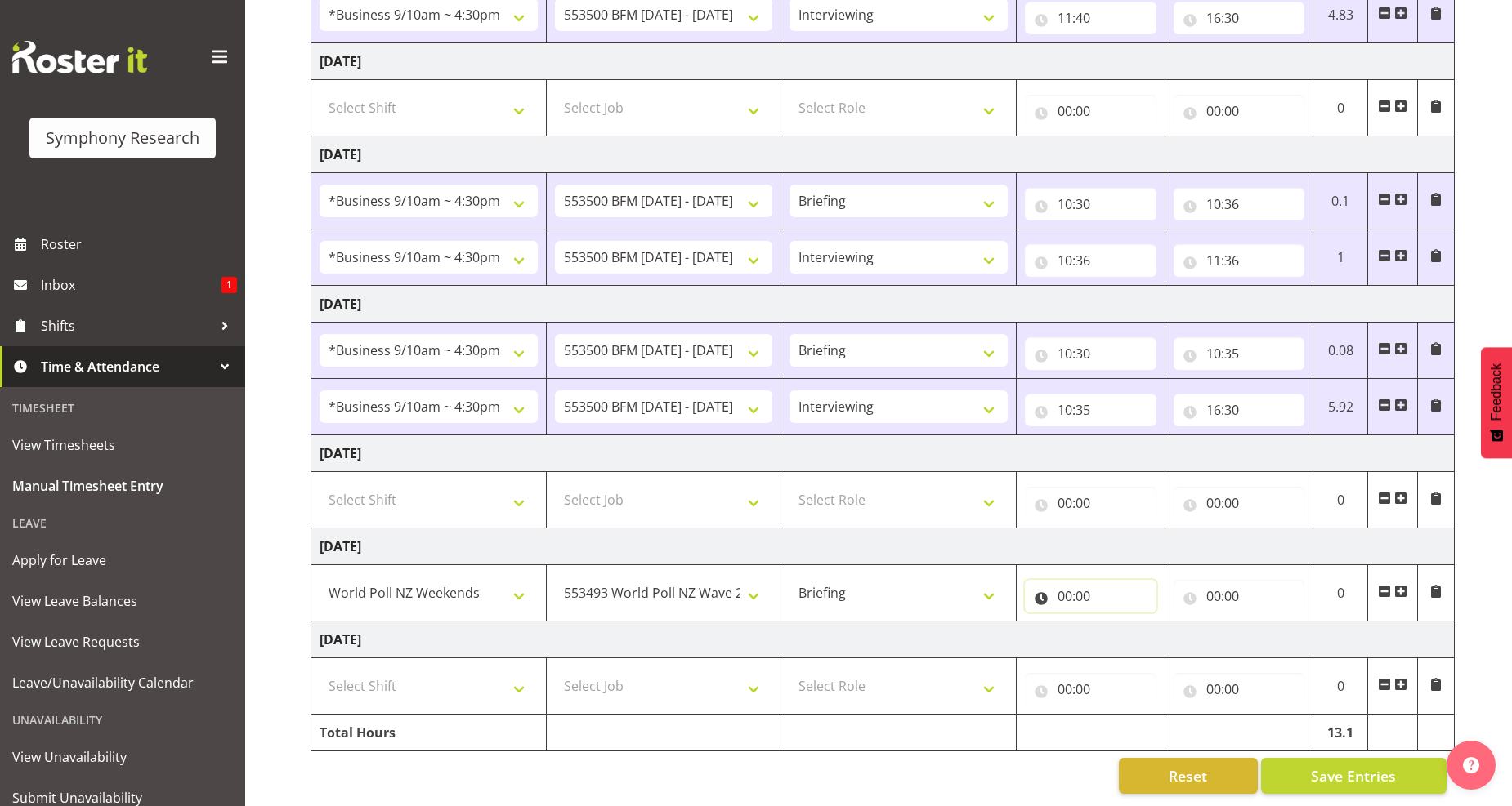
click at [1066, 582] on input "00:00" at bounding box center [1091, 596] width 131 height 33
drag, startPoint x: 1139, startPoint y: 629, endPoint x: 1126, endPoint y: 613, distance: 20.6
click at [1139, 627] on select "00 01 02 03 04 05 06 07 08 09 10 11 12 13 14 15 16 17 18 19 20 21 22 23" at bounding box center [1136, 638] width 37 height 33
select select "12"
click at [1118, 623] on select "00 01 02 03 04 05 06 07 08 09 10 11 12 13 14 15 16 17 18 19 20 21 22 23" at bounding box center [1136, 638] width 37 height 33
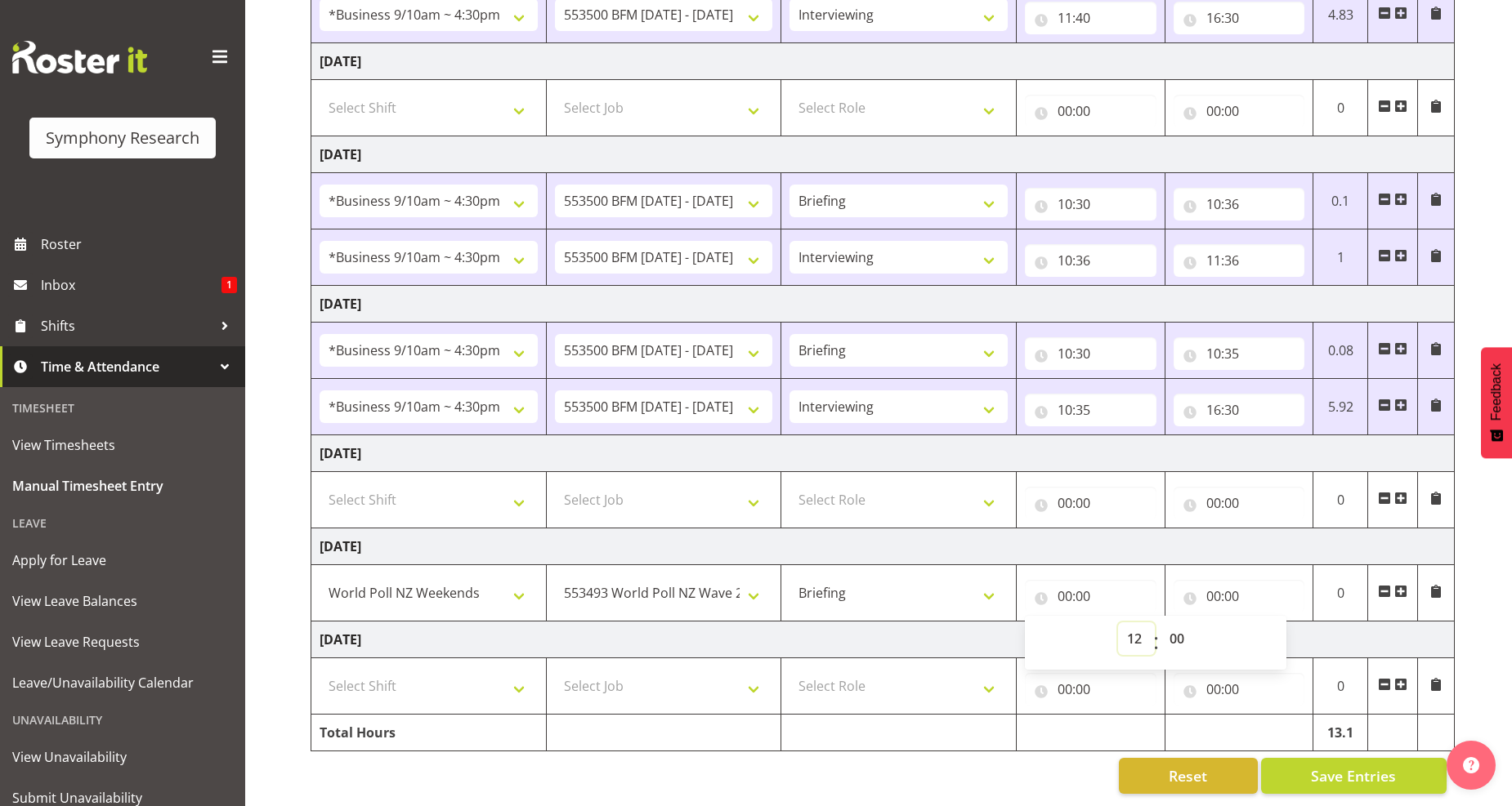
type input "12:00"
drag, startPoint x: 1177, startPoint y: 631, endPoint x: 1175, endPoint y: 610, distance: 21.1
click at [1174, 631] on select "00 01 02 03 04 05 06 07 08 09 10 11 12 13 14 15 16 17 18 19 20 21 22 23 24 25 2…" at bounding box center [1178, 638] width 37 height 33
select select "30"
click at [1161, 623] on select "00 01 02 03 04 05 06 07 08 09 10 11 12 13 14 15 16 17 18 19 20 21 22 23 24 25 2…" at bounding box center [1178, 638] width 37 height 33
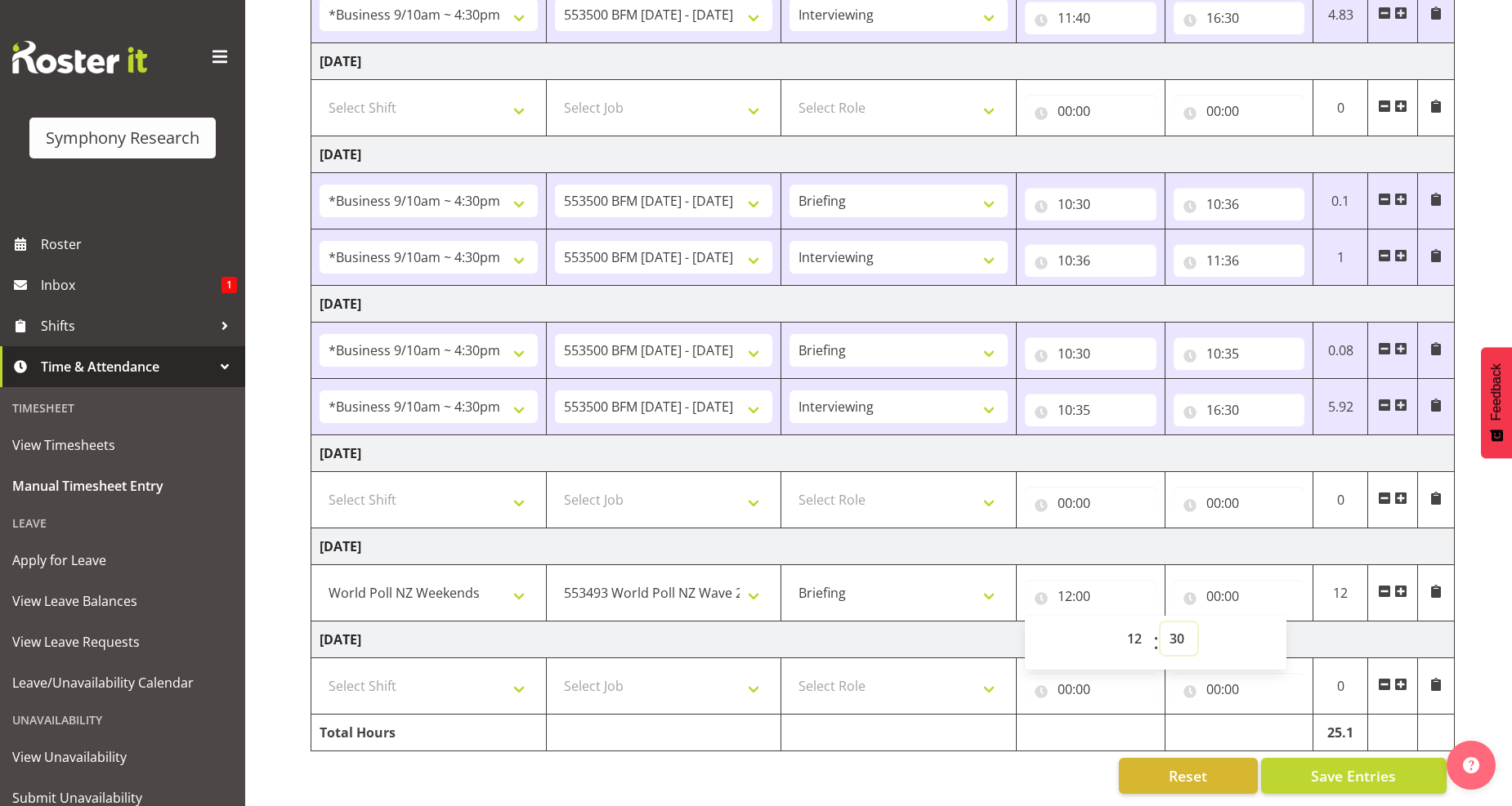
type input "12:30"
click at [1229, 587] on input "00:00" at bounding box center [1239, 596] width 131 height 33
click at [1278, 623] on select "00 01 02 03 04 05 06 07 08 09 10 11 12 13 14 15 16 17 18 19 20 21 22 23" at bounding box center [1285, 638] width 37 height 33
select select "12"
click at [1267, 623] on select "00 01 02 03 04 05 06 07 08 09 10 11 12 13 14 15 16 17 18 19 20 21 22 23" at bounding box center [1285, 638] width 37 height 33
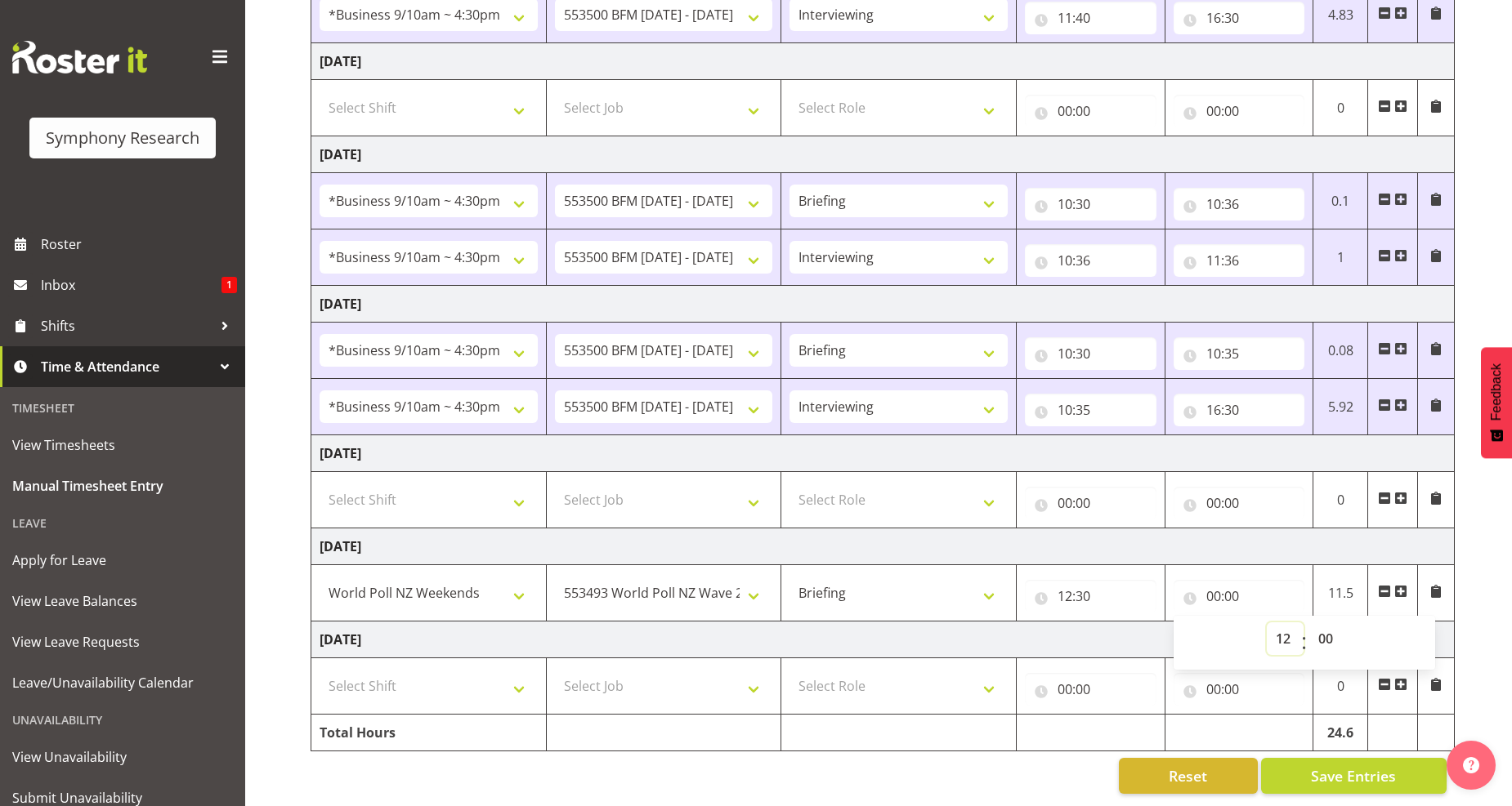
type input "12:00"
drag, startPoint x: 1326, startPoint y: 626, endPoint x: 1323, endPoint y: 609, distance: 17.3
click at [1326, 626] on select "00 01 02 03 04 05 06 07 08 09 10 11 12 13 14 15 16 17 18 19 20 21 22 23 24 25 2…" at bounding box center [1327, 638] width 37 height 33
select select "35"
click at [1310, 623] on select "00 01 02 03 04 05 06 07 08 09 10 11 12 13 14 15 16 17 18 19 20 21 22 23 24 25 2…" at bounding box center [1327, 638] width 37 height 33
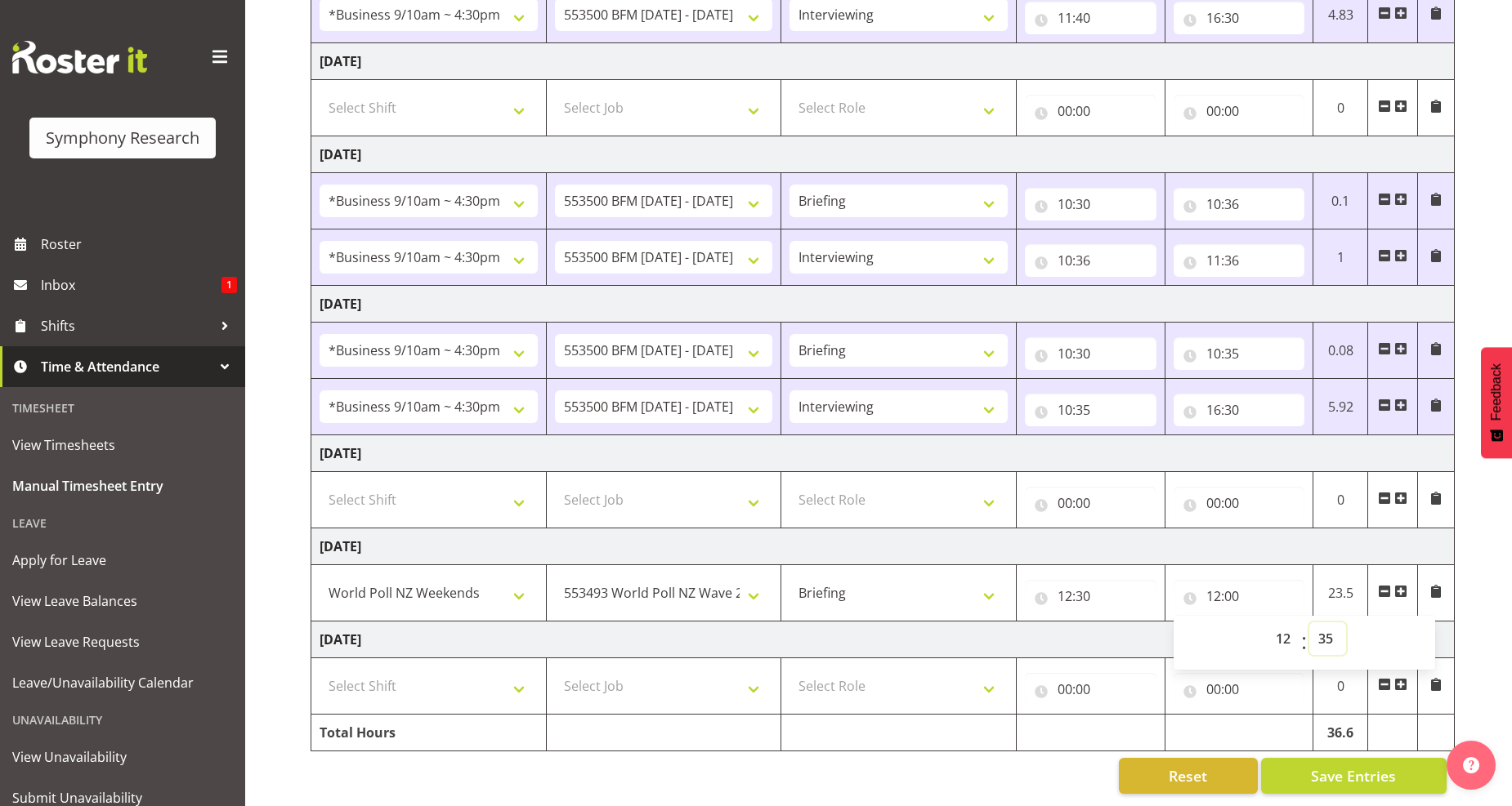
type input "12:35"
click at [1402, 585] on span at bounding box center [1400, 591] width 13 height 13
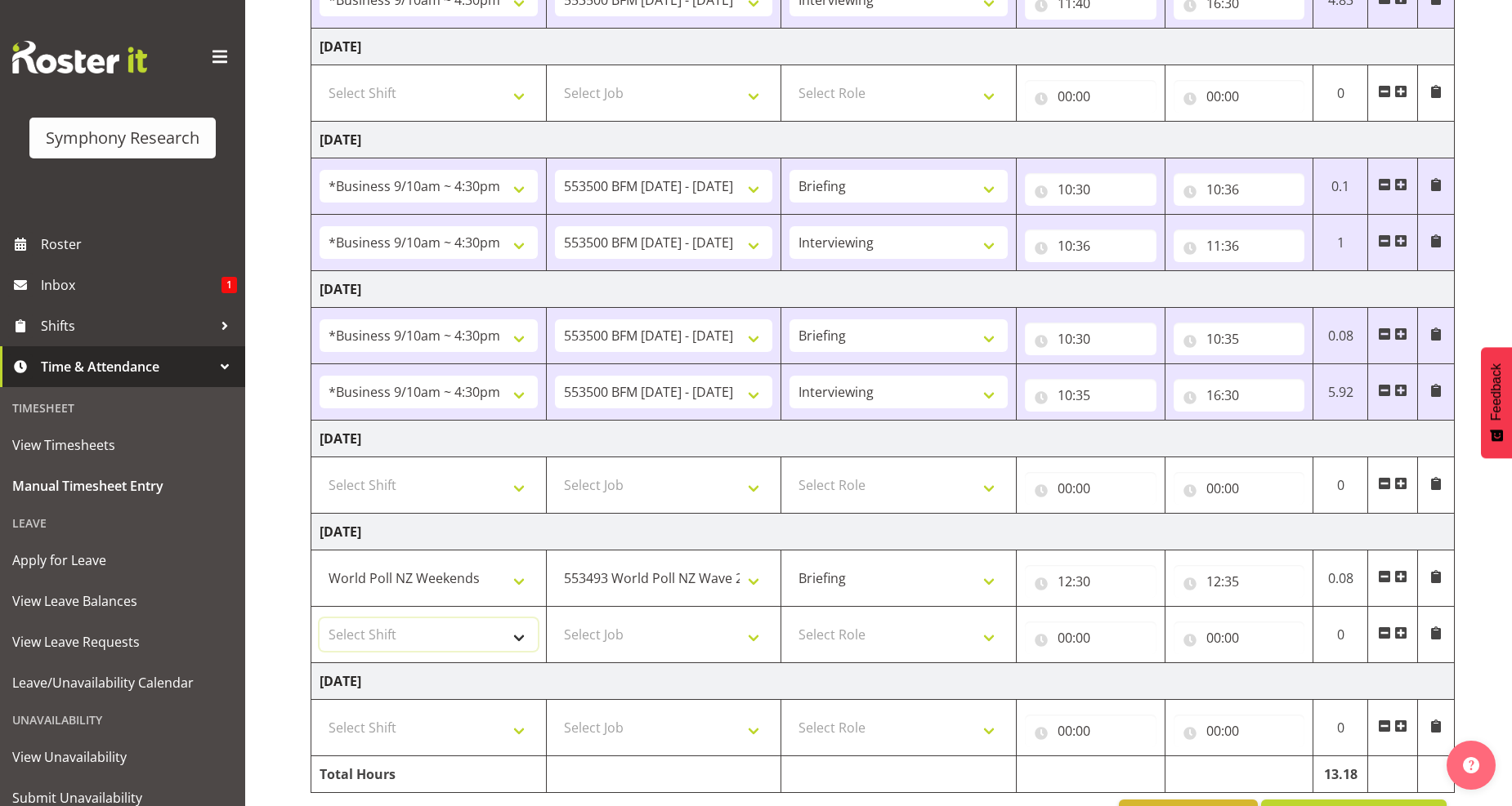
drag, startPoint x: 517, startPoint y: 643, endPoint x: 464, endPoint y: 621, distance: 57.4
click at [517, 643] on select "Select Shift !!Weekend Residential (Roster IT Shift Label) *Business 9/10am ~ 4…" at bounding box center [428, 634] width 218 height 33
select select "41319"
click at [320, 621] on select "Select Shift !!Weekend Residential (Roster IT Shift Label) *Business 9/10am ~ 4…" at bounding box center [428, 634] width 218 height 33
click at [759, 642] on select "Select Job 550060 IF Admin 553492 World Poll Aus Wave 2 Main 2025 553493 World …" at bounding box center [663, 634] width 218 height 33
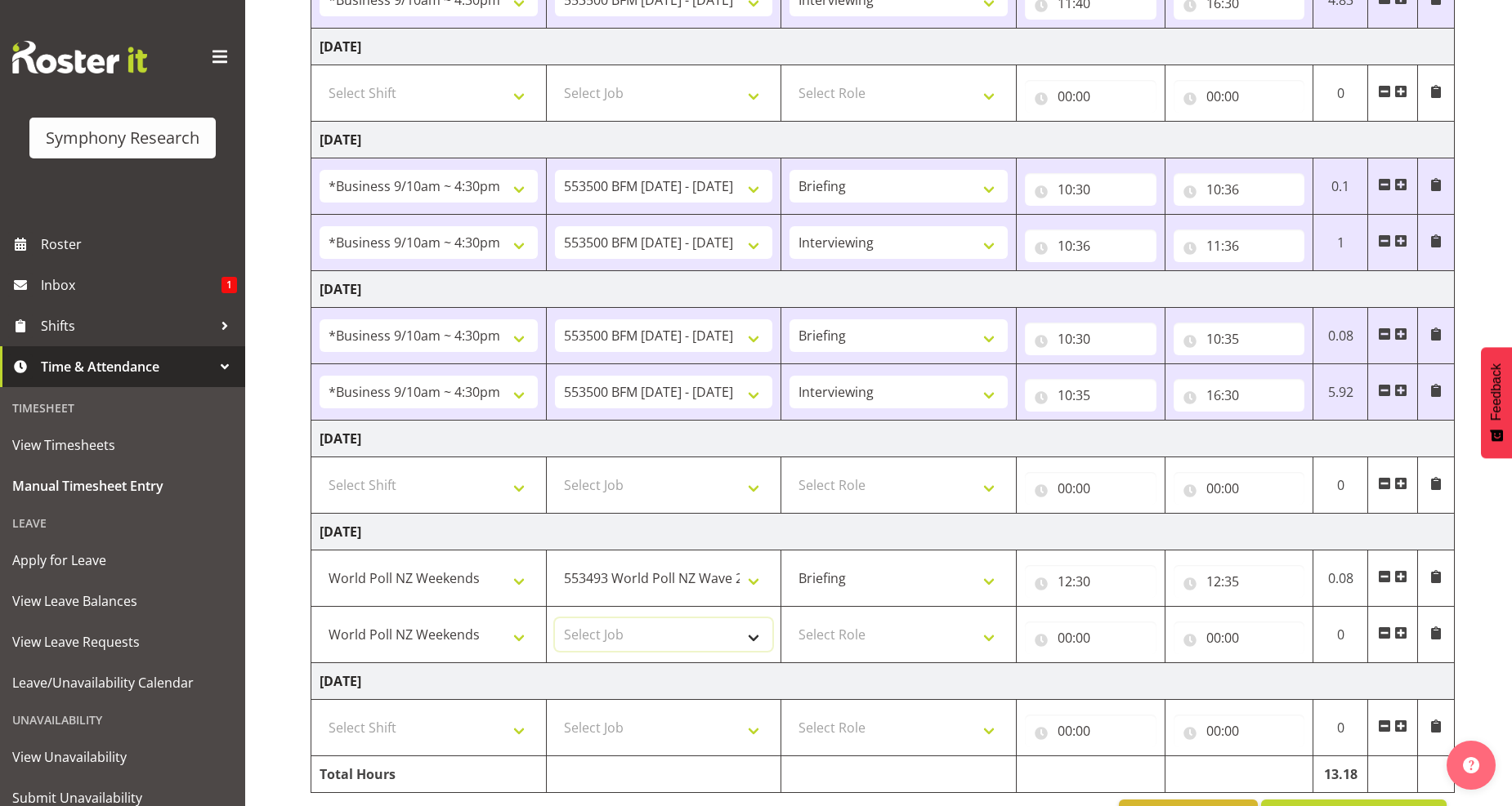
select select "10527"
click at [555, 621] on select "Select Job 550060 IF Admin 553492 World Poll Aus Wave 2 Main 2025 553493 World …" at bounding box center [663, 634] width 218 height 33
click at [986, 634] on select "Select Role Briefing Interviewing" at bounding box center [898, 634] width 218 height 33
select select "47"
click at [790, 621] on select "Select Role Briefing Interviewing" at bounding box center [898, 634] width 218 height 33
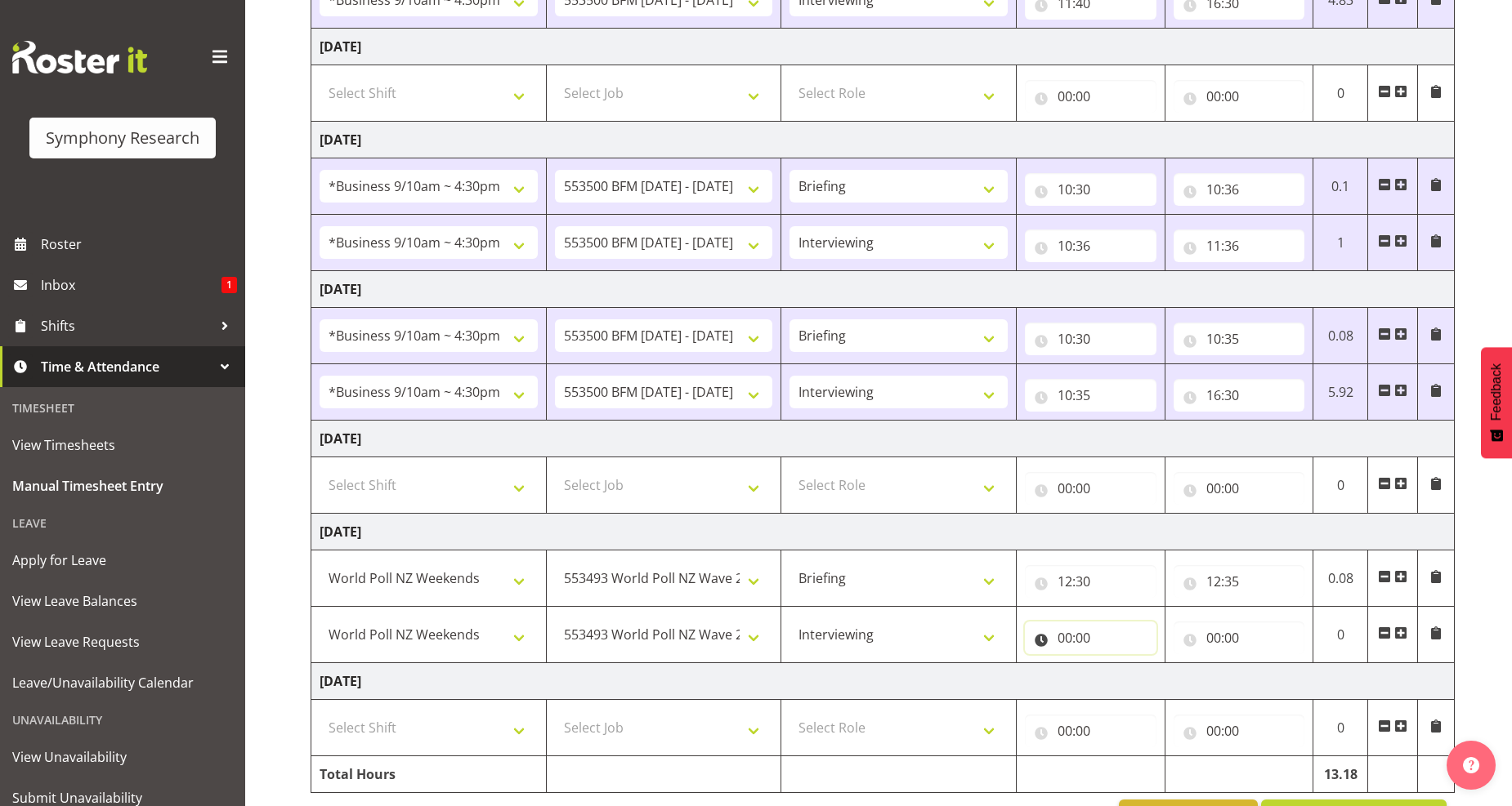
click at [1078, 647] on input "00:00" at bounding box center [1091, 637] width 131 height 33
click at [1138, 683] on select "00 01 02 03 04 05 06 07 08 09 10 11 12 13 14 15 16 17 18 19 20 21 22 23" at bounding box center [1136, 680] width 37 height 33
select select "12"
click at [1118, 666] on select "00 01 02 03 04 05 06 07 08 09 10 11 12 13 14 15 16 17 18 19 20 21 22 23" at bounding box center [1136, 680] width 37 height 33
type input "12:00"
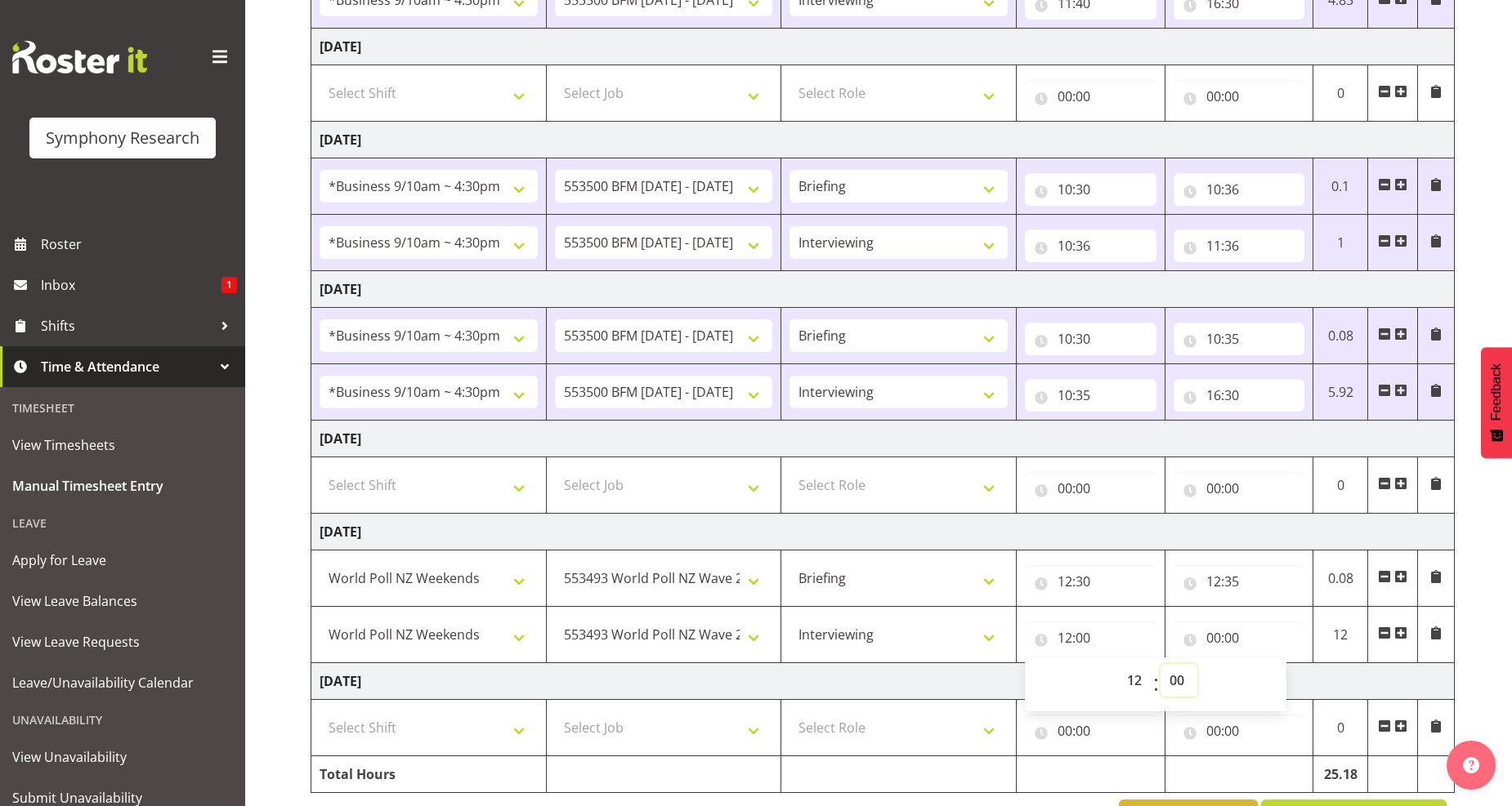
click at [1179, 678] on select "00 01 02 03 04 05 06 07 08 09 10 11 12 13 14 15 16 17 18 19 20 21 22 23 24 25 2…" at bounding box center [1178, 680] width 37 height 33
select select "35"
click at [1161, 666] on select "00 01 02 03 04 05 06 07 08 09 10 11 12 13 14 15 16 17 18 19 20 21 22 23 24 25 2…" at bounding box center [1178, 680] width 37 height 33
type input "12:35"
click at [1216, 639] on input "00:00" at bounding box center [1239, 637] width 131 height 33
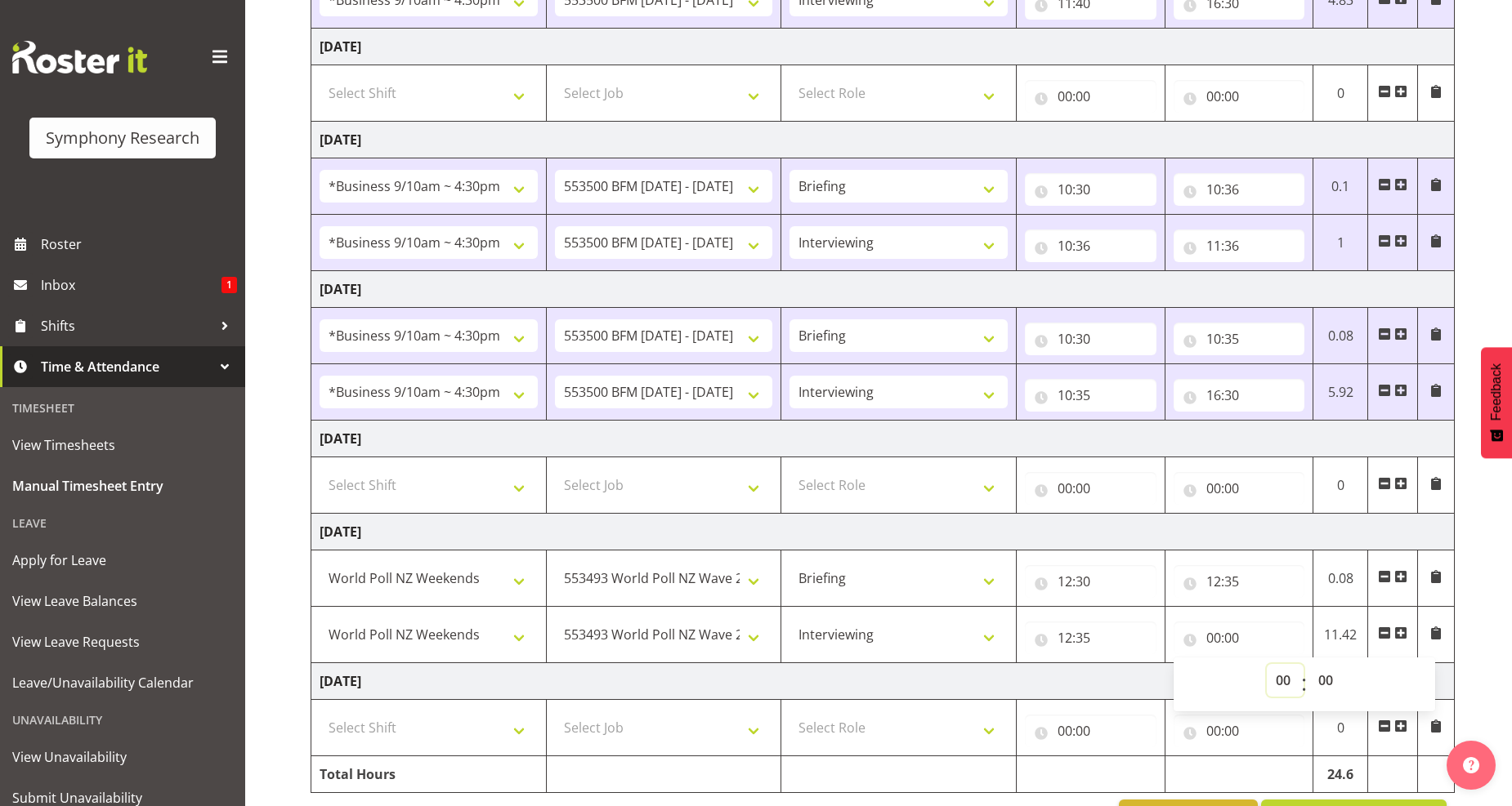
click at [1281, 678] on select "00 01 02 03 04 05 06 07 08 09 10 11 12 13 14 15 16 17 18 19 20 21 22 23" at bounding box center [1285, 680] width 37 height 33
select select "13"
click at [1267, 666] on select "00 01 02 03 04 05 06 07 08 09 10 11 12 13 14 15 16 17 18 19 20 21 22 23" at bounding box center [1285, 680] width 37 height 33
type input "13:00"
click at [1324, 685] on select "00 01 02 03 04 05 06 07 08 09 10 11 12 13 14 15 16 17 18 19 20 21 22 23 24 25 2…" at bounding box center [1327, 680] width 37 height 33
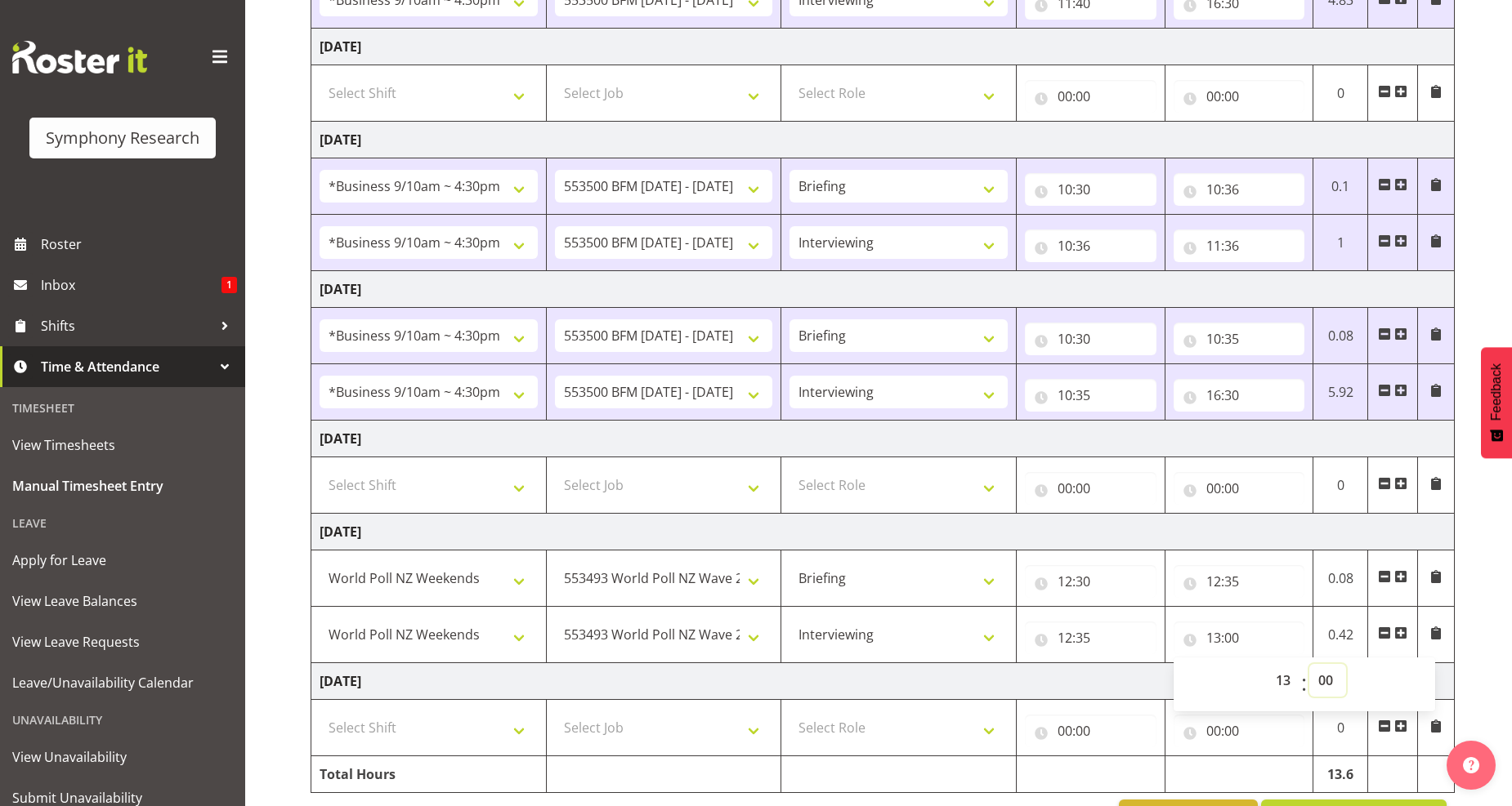
select select "45"
click at [1310, 666] on select "00 01 02 03 04 05 06 07 08 09 10 11 12 13 14 15 16 17 18 19 20 21 22 23 24 25 2…" at bounding box center [1327, 680] width 37 height 33
type input "13:45"
click at [1399, 637] on span at bounding box center [1400, 632] width 13 height 13
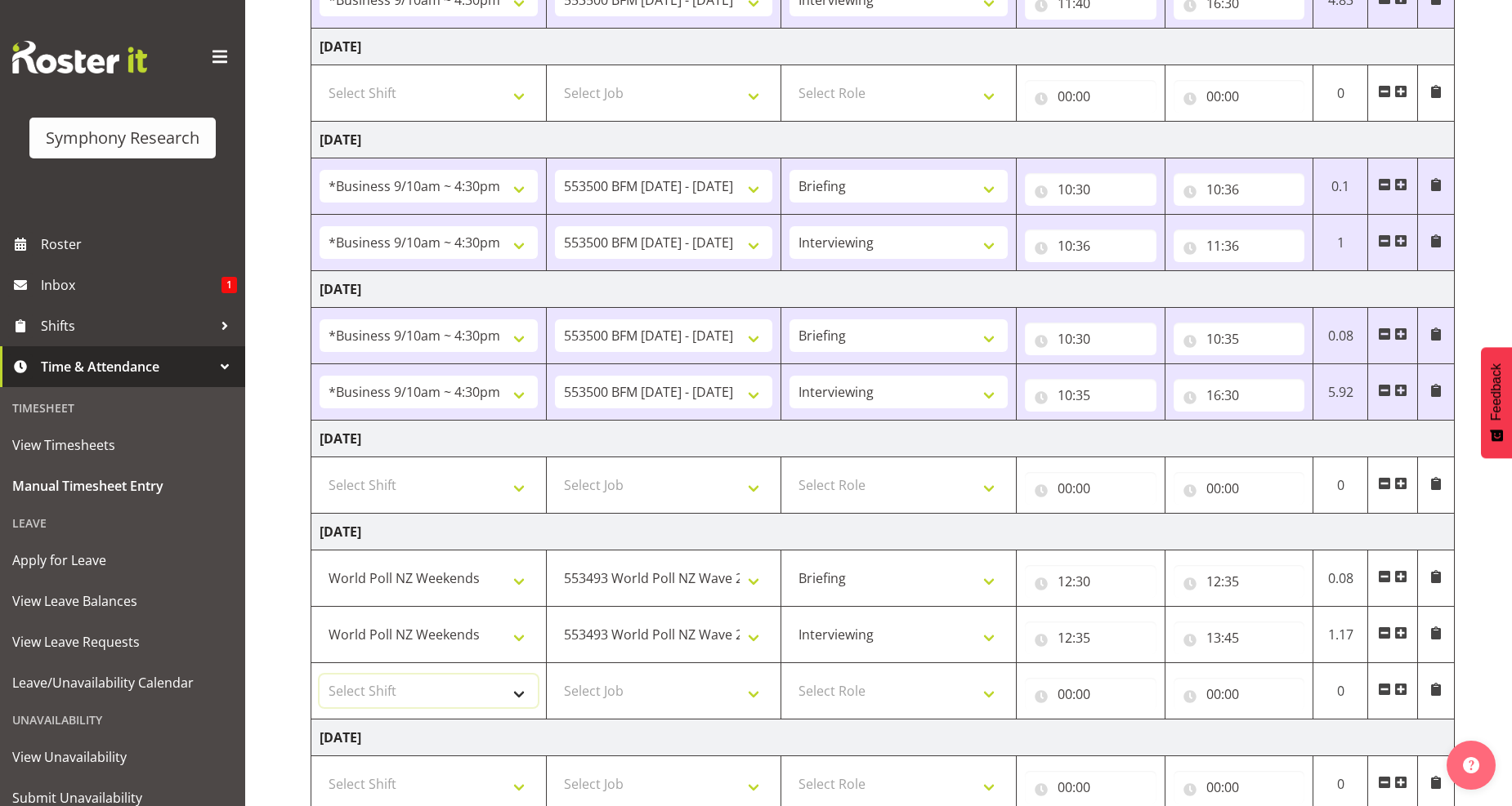
drag, startPoint x: 516, startPoint y: 699, endPoint x: 516, endPoint y: 685, distance: 14.0
click at [518, 697] on select "Select Shift !!Weekend Residential (Roster IT Shift Label) *Business 9/10am ~ 4…" at bounding box center [428, 691] width 218 height 33
click at [1235, 640] on input "13:45" at bounding box center [1239, 637] width 131 height 33
click at [1285, 680] on select "00 01 02 03 04 05 06 07 08 09 10 11 12 13 14 15 16 17 18 19 20 21 22 23" at bounding box center [1285, 680] width 37 height 33
select select "14"
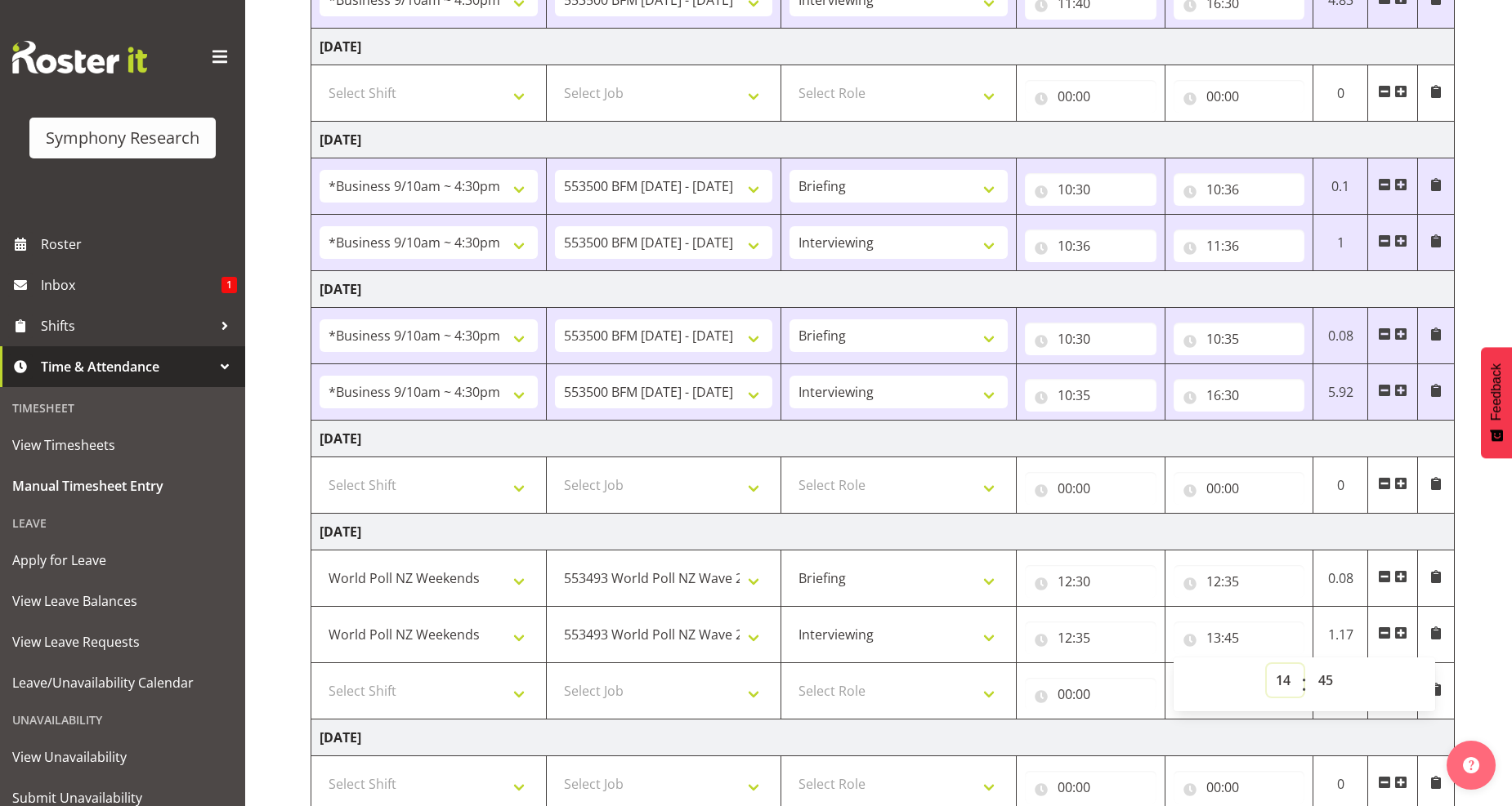
click at [1267, 666] on select "00 01 02 03 04 05 06 07 08 09 10 11 12 13 14 15 16 17 18 19 20 21 22 23" at bounding box center [1285, 680] width 37 height 33
type input "14:45"
drag, startPoint x: 1327, startPoint y: 684, endPoint x: 1313, endPoint y: 671, distance: 19.1
click at [1325, 683] on select "00 01 02 03 04 05 06 07 08 09 10 11 12 13 14 15 16 17 18 19 20 21 22 23 24 25 2…" at bounding box center [1327, 680] width 37 height 33
select select "35"
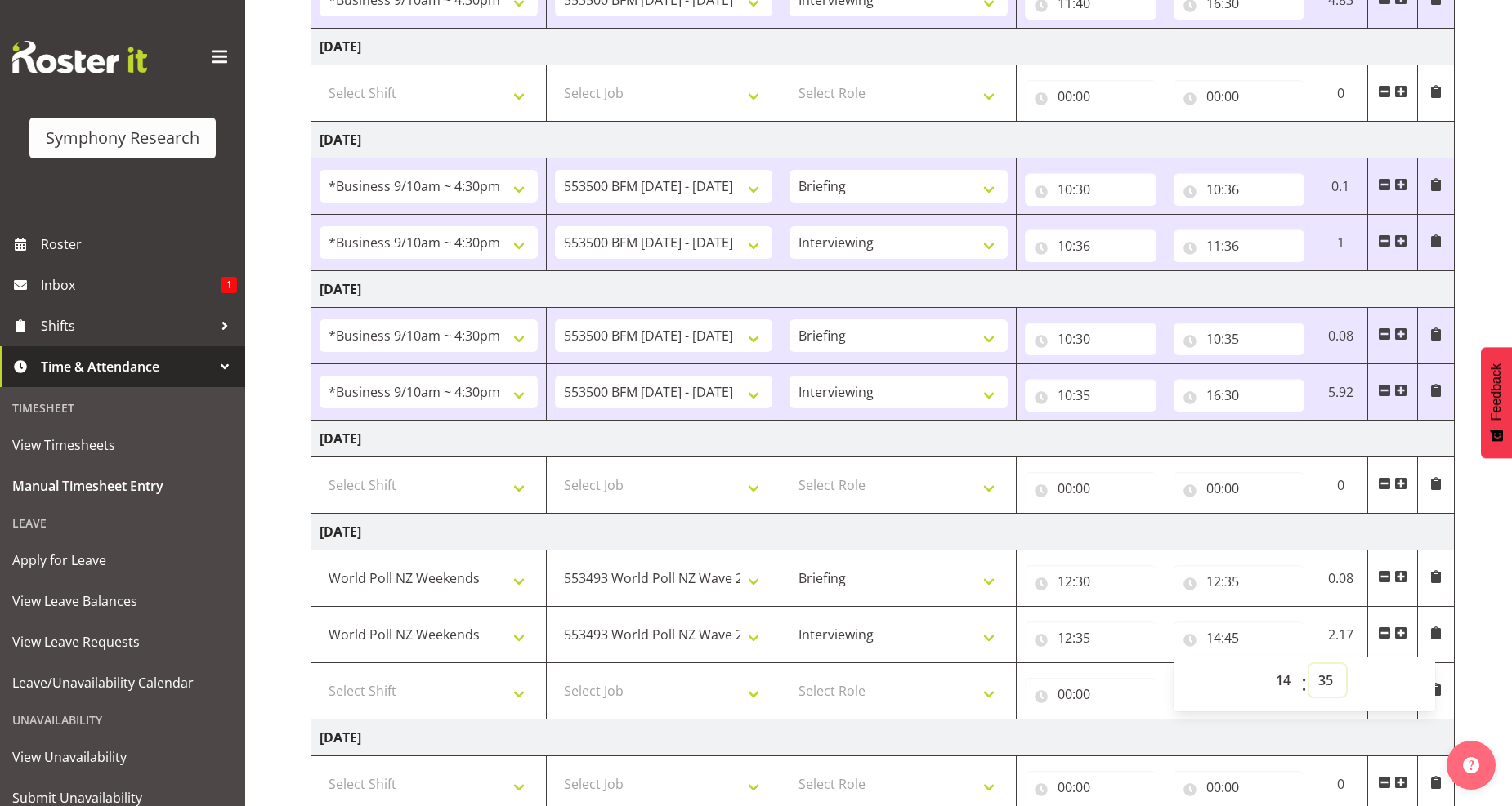
click at [1310, 666] on select "00 01 02 03 04 05 06 07 08 09 10 11 12 13 14 15 16 17 18 19 20 21 22 23 24 25 2…" at bounding box center [1327, 680] width 37 height 33
type input "14:35"
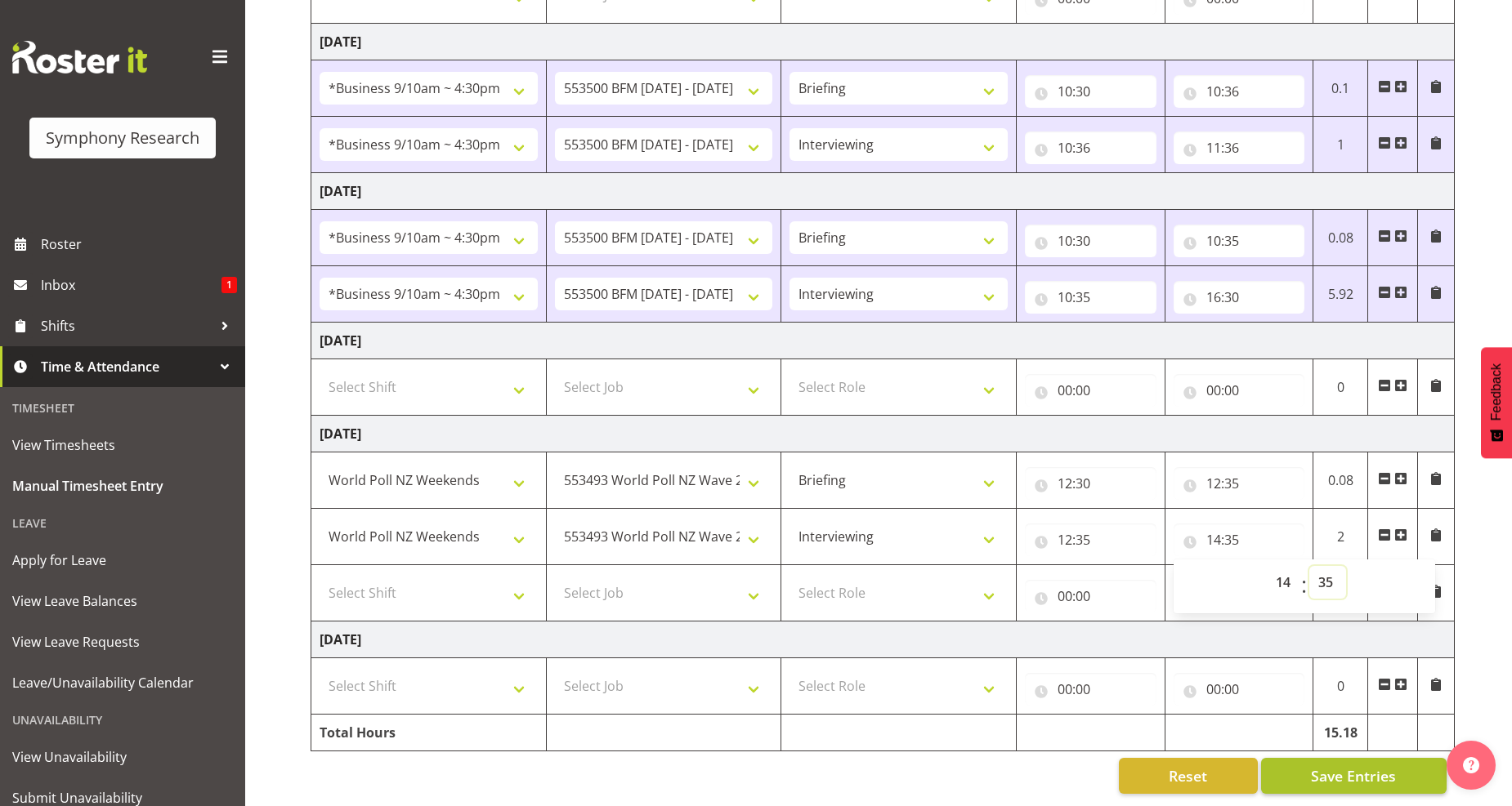
scroll to position [550, 0]
click at [1390, 766] on span "Save Entries" at bounding box center [1353, 776] width 85 height 22
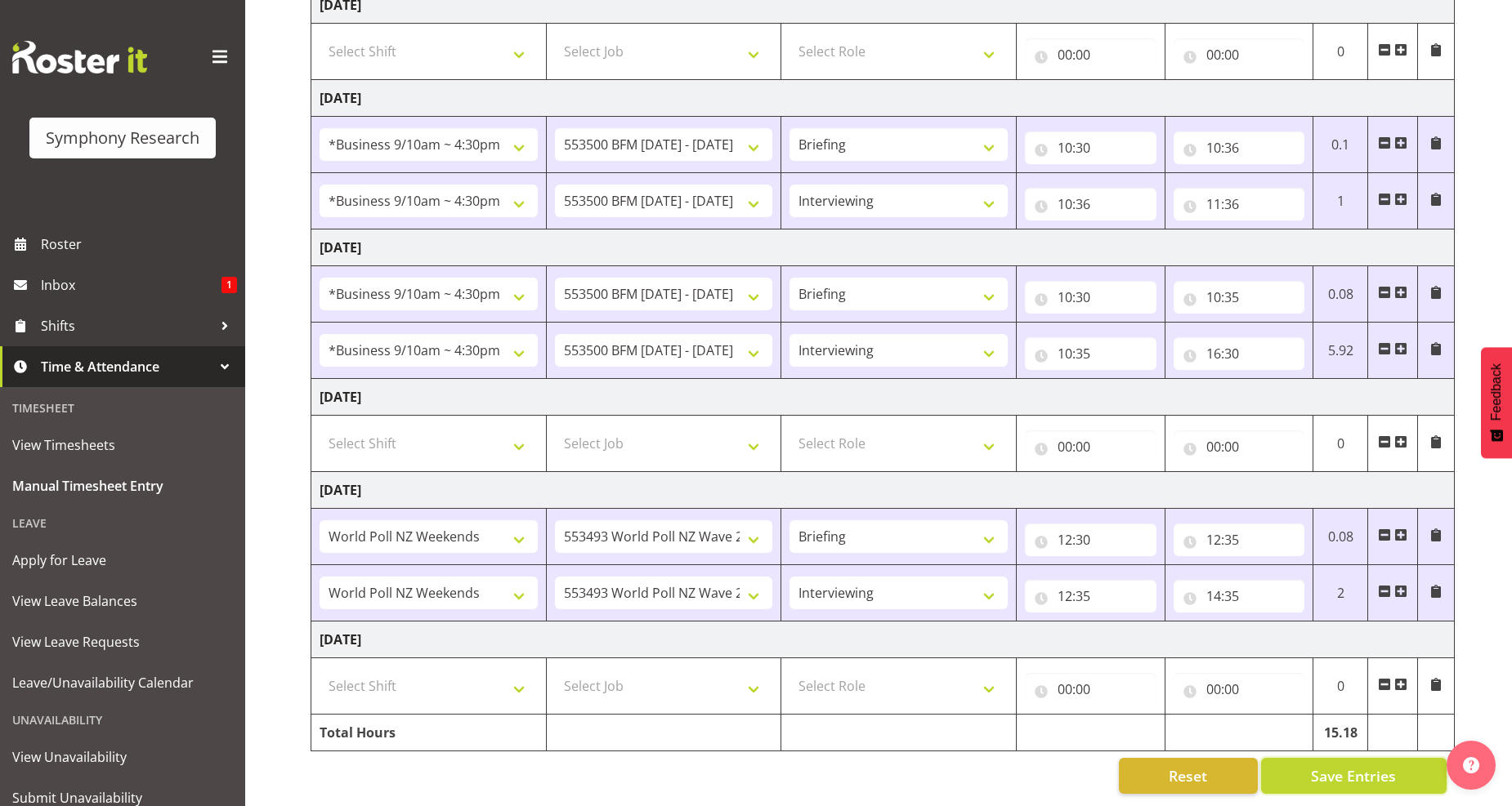
scroll to position [492, 0]
click at [1401, 585] on span at bounding box center [1400, 591] width 13 height 13
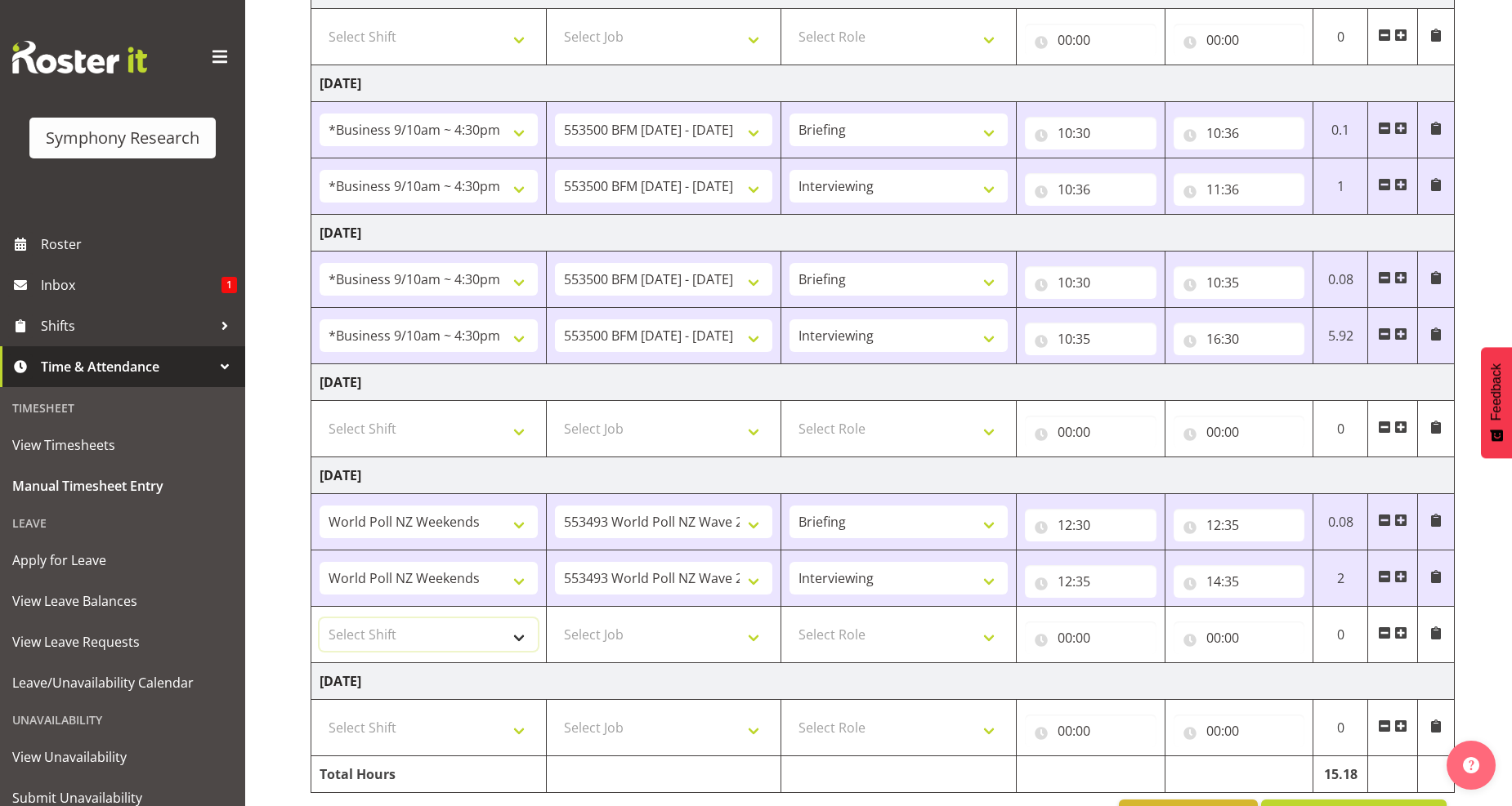
click at [521, 645] on select "Select Shift !!Weekend Residential (Roster IT Shift Label) *Business 9/10am ~ 4…" at bounding box center [428, 634] width 218 height 33
select select "11547"
click at [320, 621] on select "Select Shift !!Weekend Residential (Roster IT Shift Label) *Business 9/10am ~ 4…" at bounding box center [428, 634] width 218 height 33
drag, startPoint x: 746, startPoint y: 638, endPoint x: 723, endPoint y: 643, distance: 23.5
click at [746, 638] on select "Select Job 550060 IF Admin 553492 World Poll Aus Wave 2 Main 2025 553493 World …" at bounding box center [663, 634] width 218 height 33
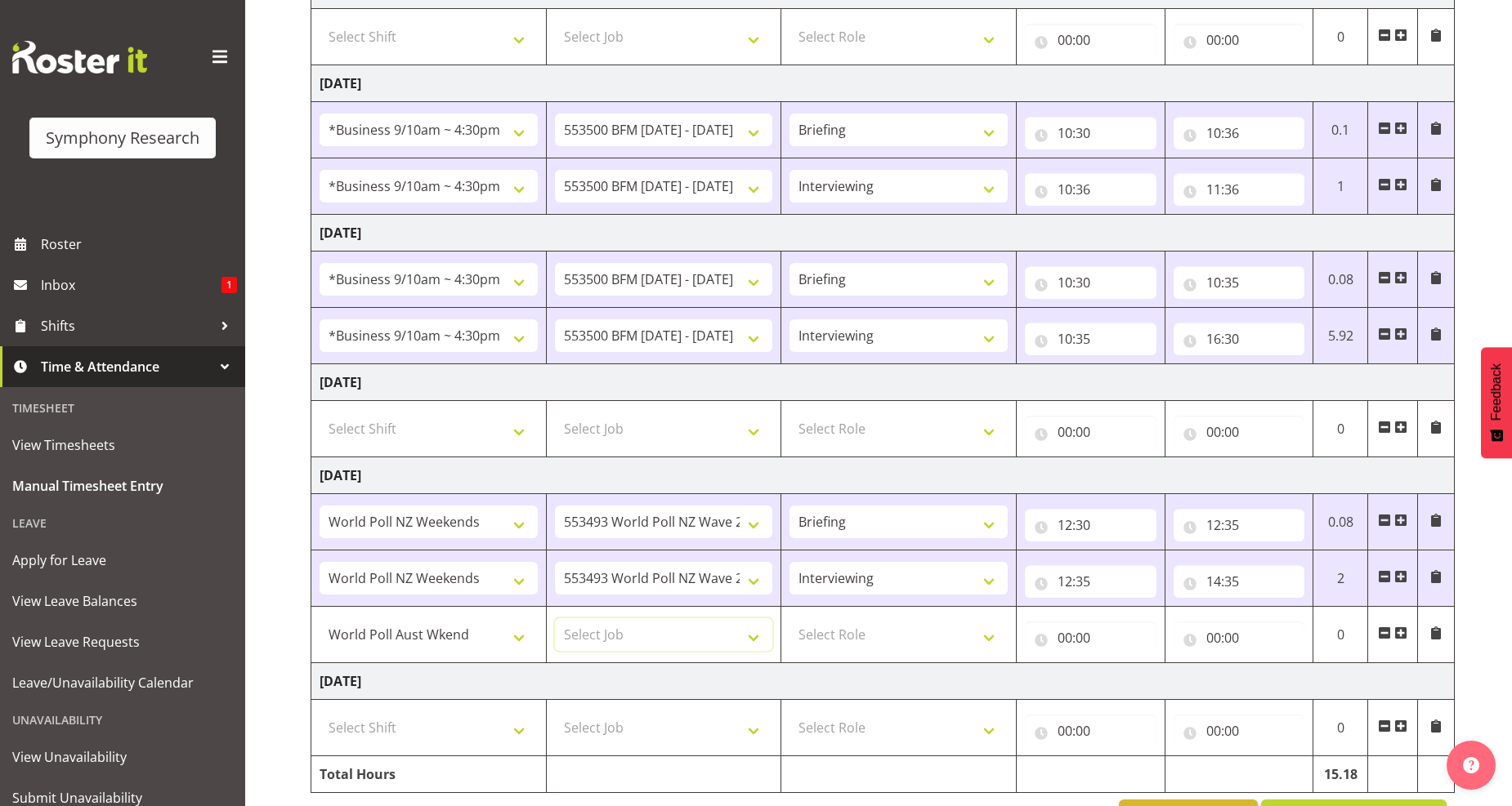
select select "10499"
click at [555, 621] on select "Select Job 550060 IF Admin 553492 World Poll Aus Wave 2 Main 2025 553493 World …" at bounding box center [663, 634] width 218 height 33
drag, startPoint x: 989, startPoint y: 643, endPoint x: 930, endPoint y: 651, distance: 59.5
click at [987, 643] on select "Select Role Briefing Interviewing" at bounding box center [898, 634] width 218 height 33
select select "47"
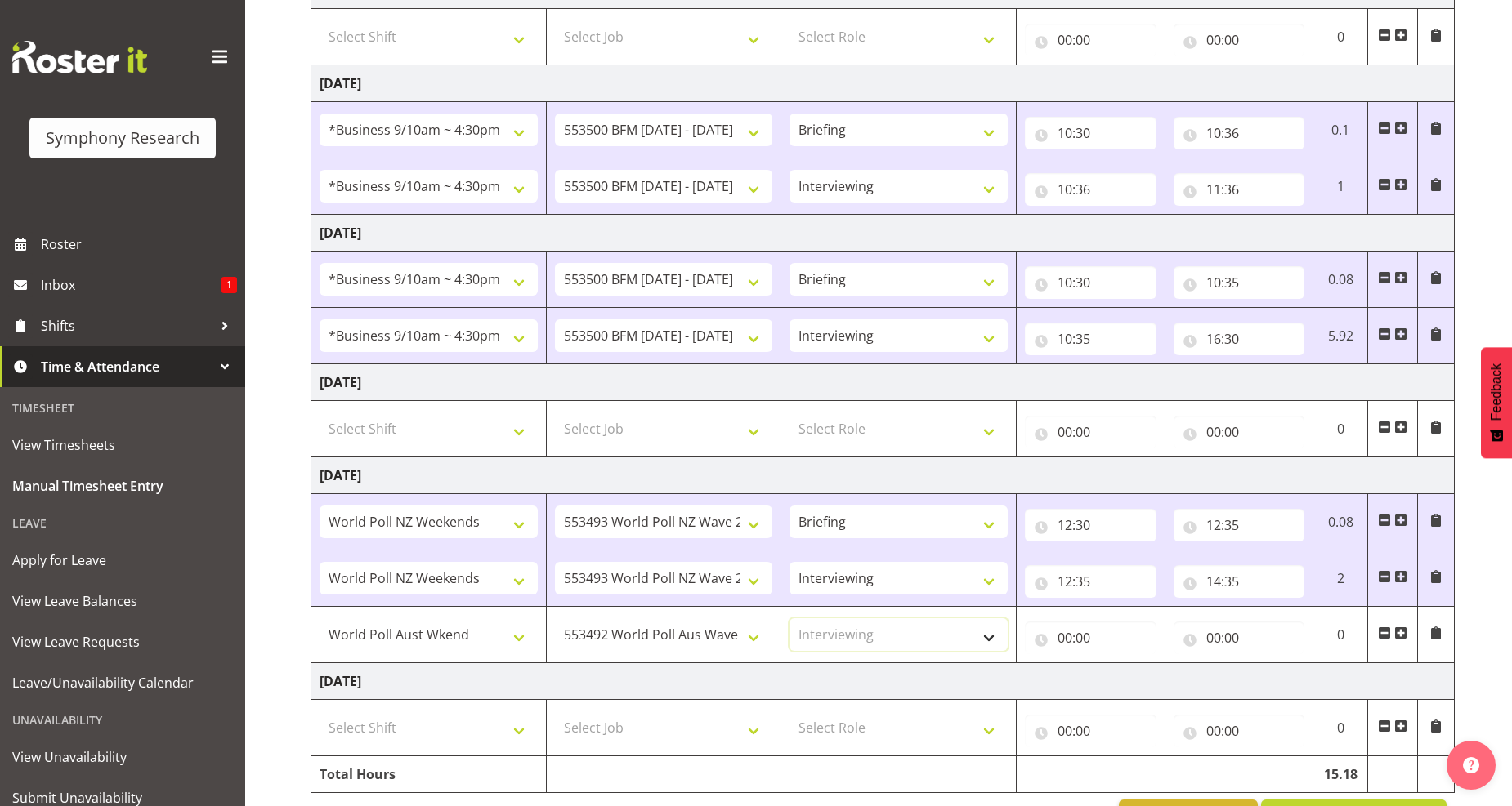
click at [790, 621] on select "Select Role Briefing Interviewing" at bounding box center [898, 634] width 218 height 33
click at [1071, 639] on input "00:00" at bounding box center [1091, 637] width 131 height 33
click at [1138, 685] on select "00 01 02 03 04 05 06 07 08 09 10 11 12 13 14 15 16 17 18 19 20 21 22 23" at bounding box center [1136, 680] width 37 height 33
select select "14"
click at [1118, 666] on select "00 01 02 03 04 05 06 07 08 09 10 11 12 13 14 15 16 17 18 19 20 21 22 23" at bounding box center [1136, 680] width 37 height 33
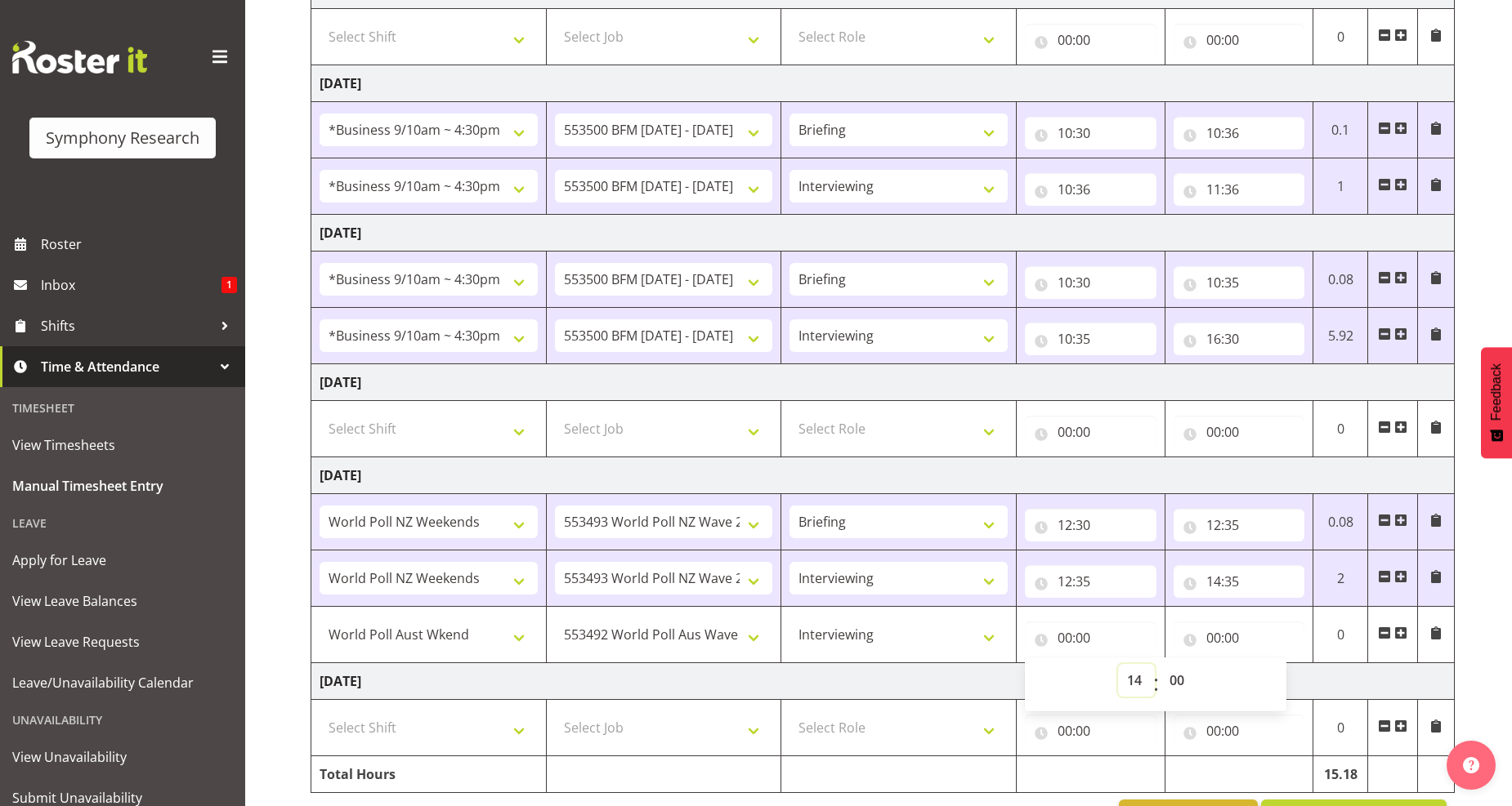
type input "14:00"
drag, startPoint x: 1178, startPoint y: 687, endPoint x: 1158, endPoint y: 688, distance: 20.0
click at [1177, 687] on select "00 01 02 03 04 05 06 07 08 09 10 11 12 13 14 15 16 17 18 19 20 21 22 23 24 25 2…" at bounding box center [1178, 680] width 37 height 33
select select "35"
click at [1161, 666] on select "00 01 02 03 04 05 06 07 08 09 10 11 12 13 14 15 16 17 18 19 20 21 22 23 24 25 2…" at bounding box center [1178, 680] width 37 height 33
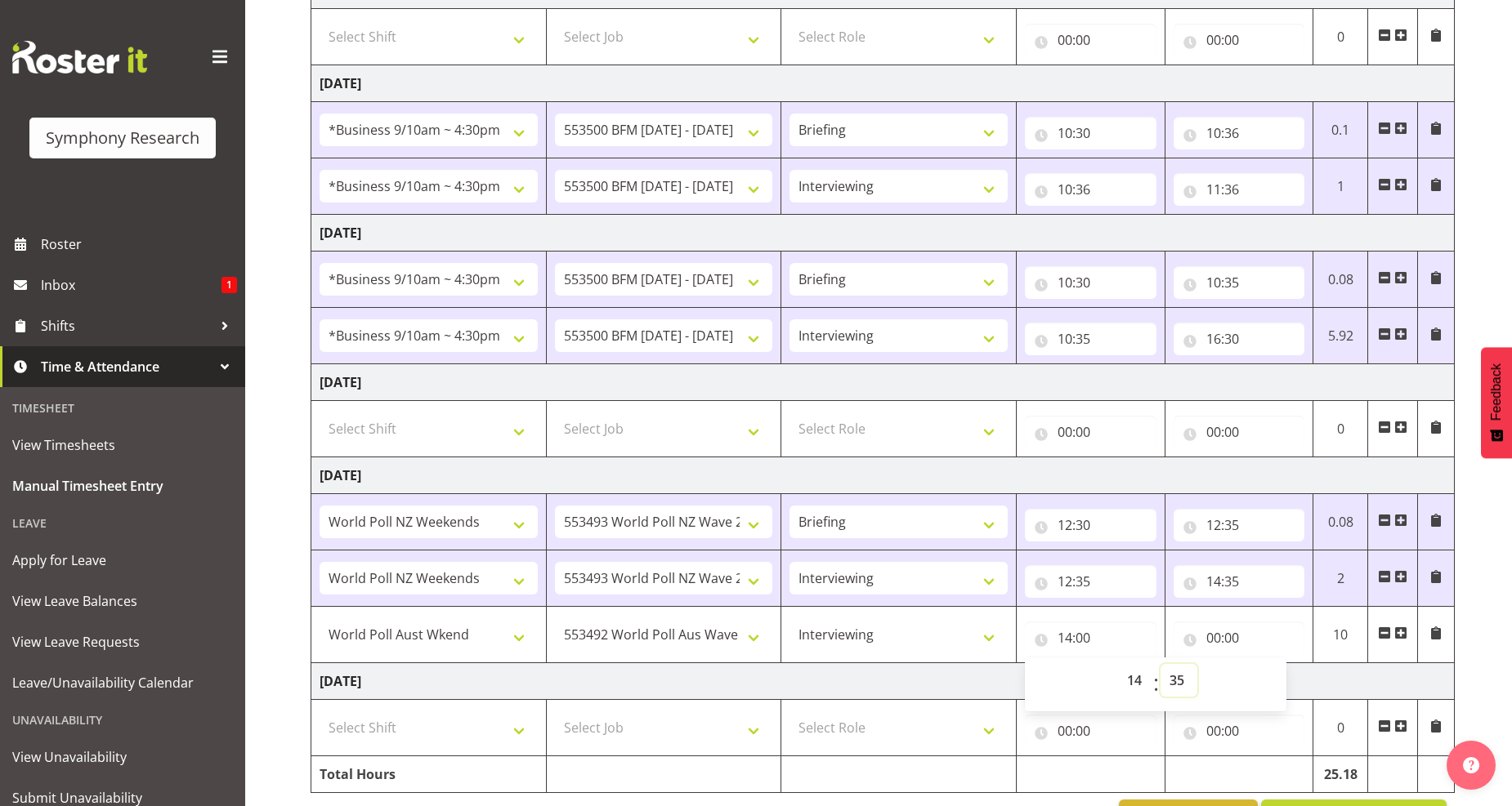
type input "14:35"
click at [1216, 640] on input "00:00" at bounding box center [1239, 637] width 131 height 33
drag, startPoint x: 1285, startPoint y: 687, endPoint x: 1256, endPoint y: 654, distance: 43.9
click at [1283, 687] on select "00 01 02 03 04 05 06 07 08 09 10 11 12 13 14 15 16 17 18 19 20 21 22 23" at bounding box center [1285, 680] width 37 height 33
select select "19"
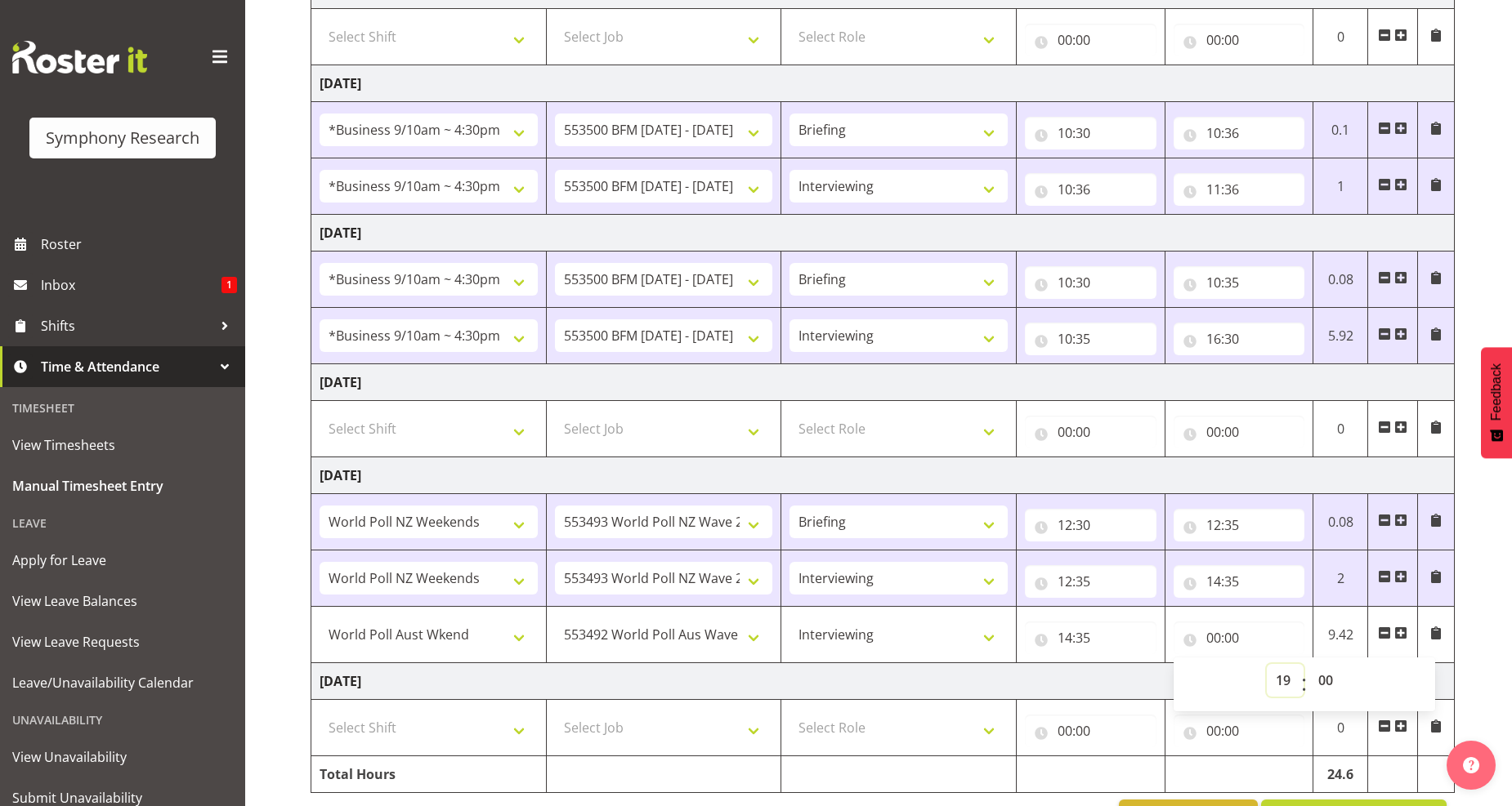
click at [1267, 666] on select "00 01 02 03 04 05 06 07 08 09 10 11 12 13 14 15 16 17 18 19 20 21 22 23" at bounding box center [1285, 680] width 37 height 33
type input "19:00"
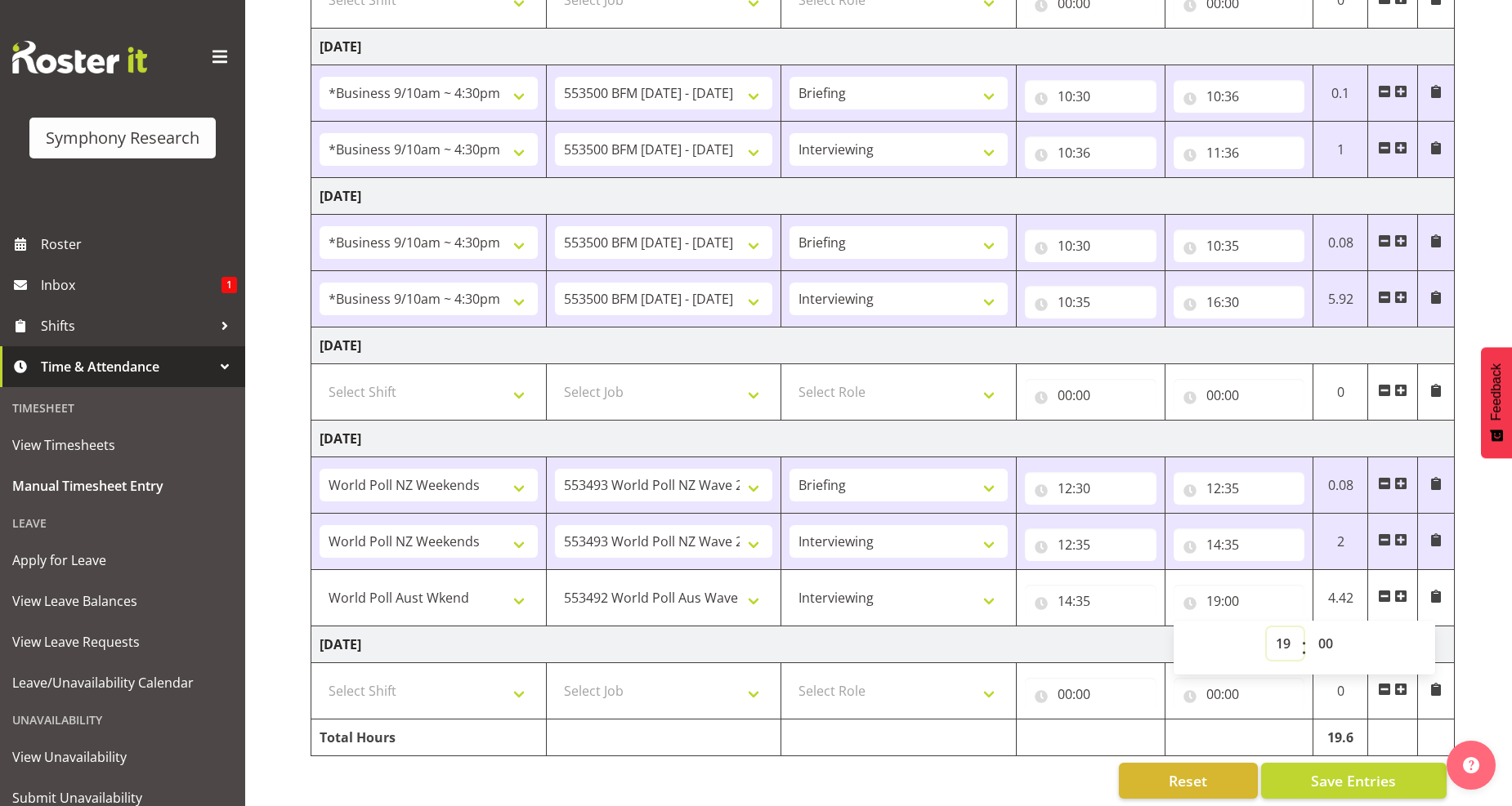
scroll to position [550, 0]
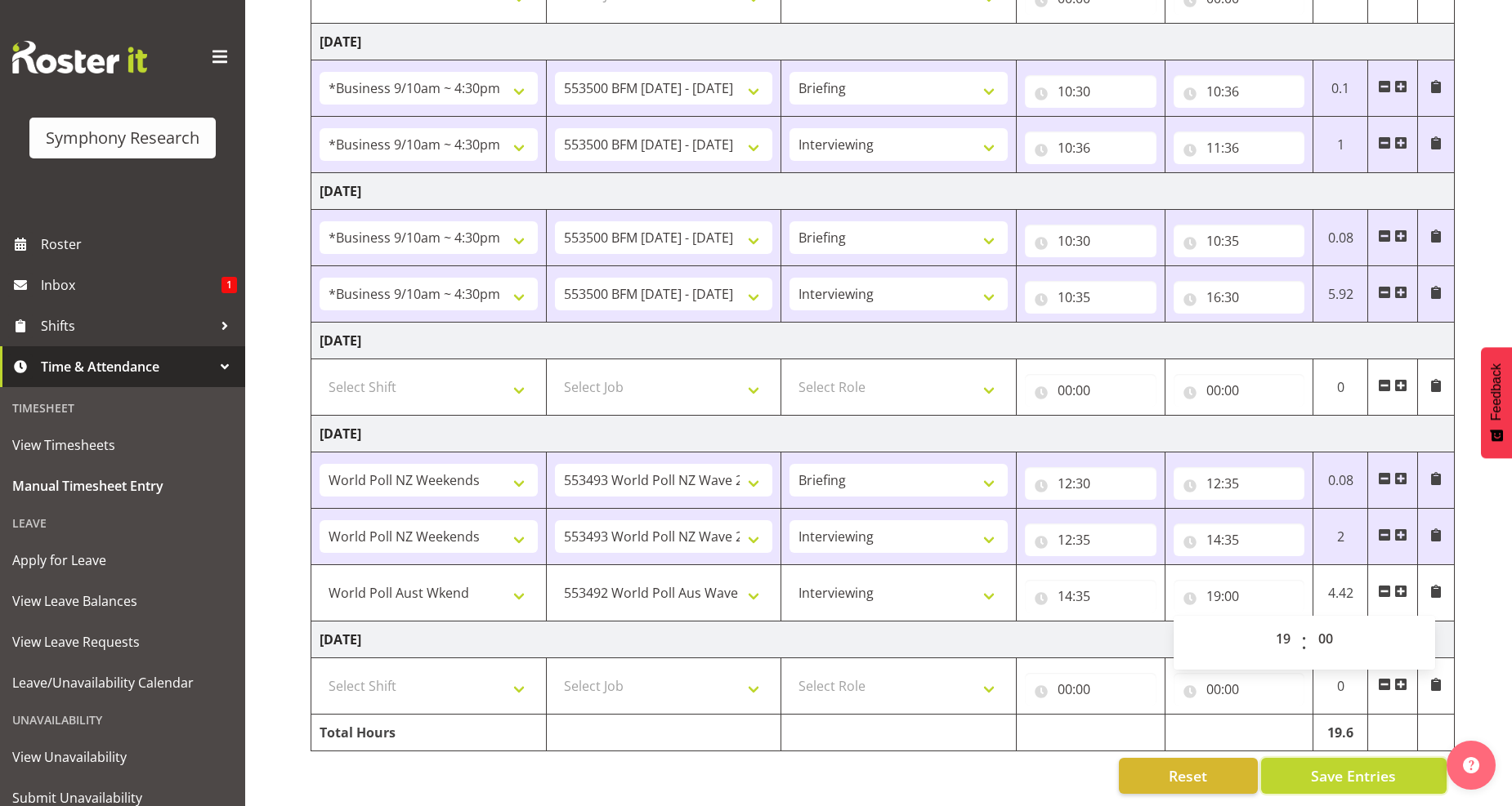
drag, startPoint x: 1361, startPoint y: 764, endPoint x: 542, endPoint y: 427, distance: 885.6
click at [1361, 766] on span "Save Entries" at bounding box center [1353, 776] width 85 height 22
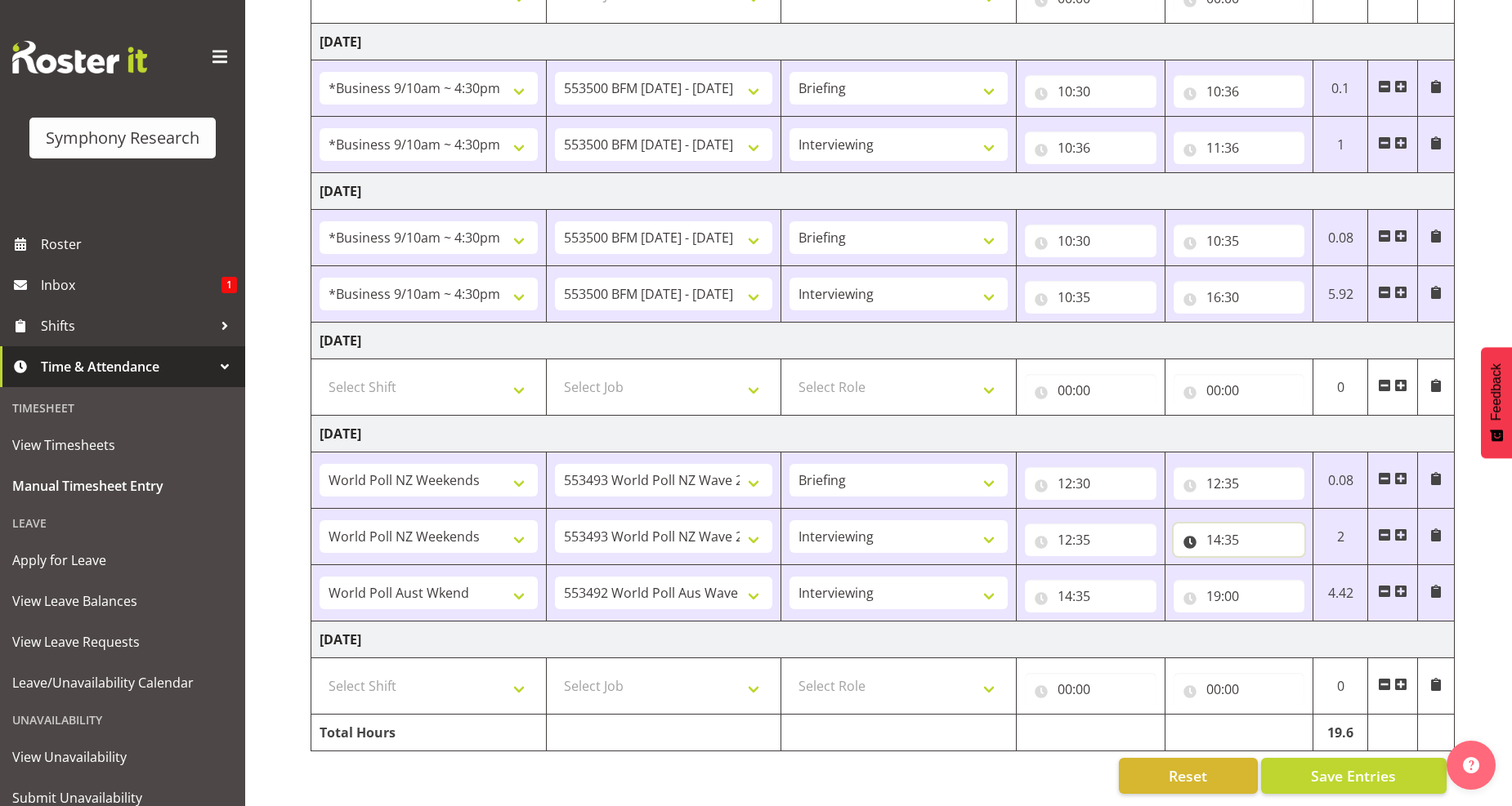
click at [1230, 524] on input "14:35" at bounding box center [1239, 540] width 131 height 33
click at [1329, 573] on select "00 01 02 03 04 05 06 07 08 09 10 11 12 13 14 15 16 17 18 19 20 21 22 23 24 25 2…" at bounding box center [1327, 582] width 37 height 33
